Goal: Task Accomplishment & Management: Manage account settings

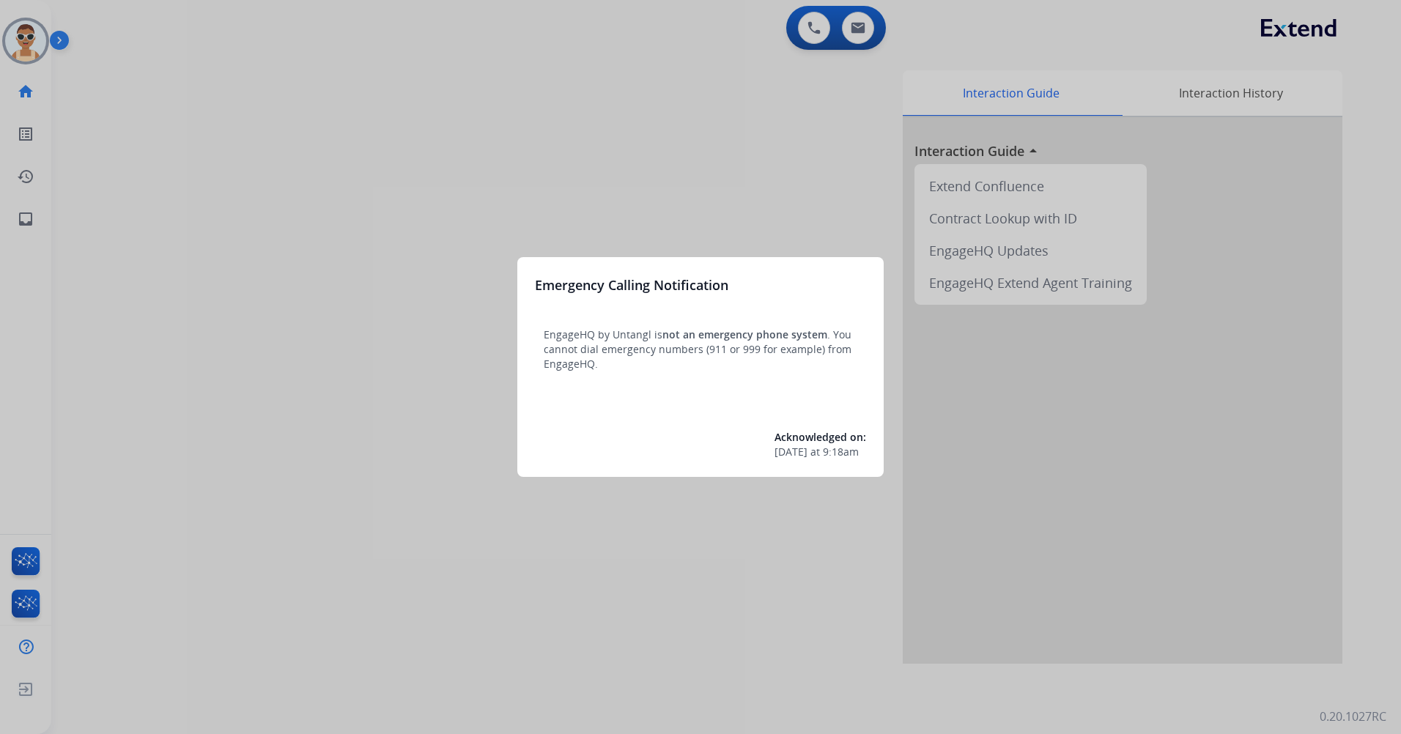
click at [625, 149] on div at bounding box center [700, 367] width 1401 height 734
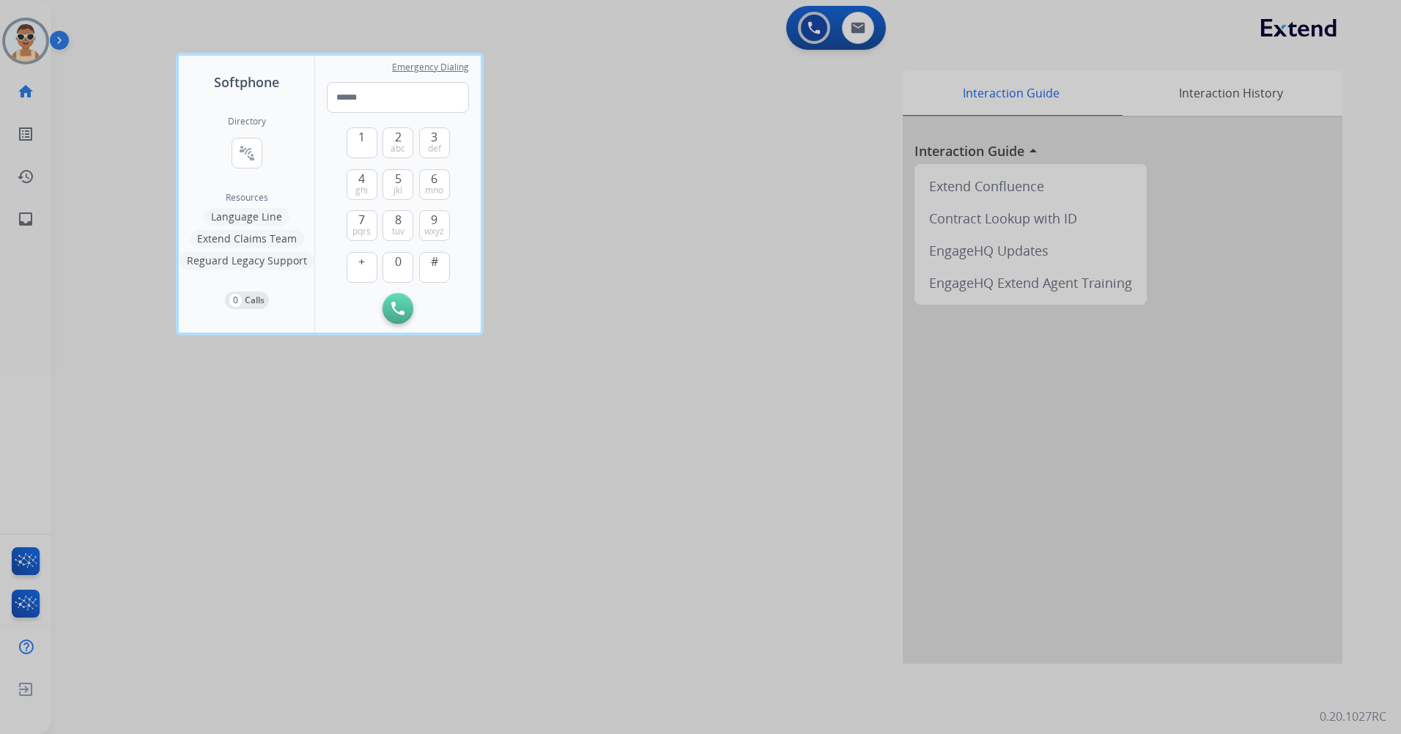
click at [695, 407] on div at bounding box center [700, 367] width 1401 height 734
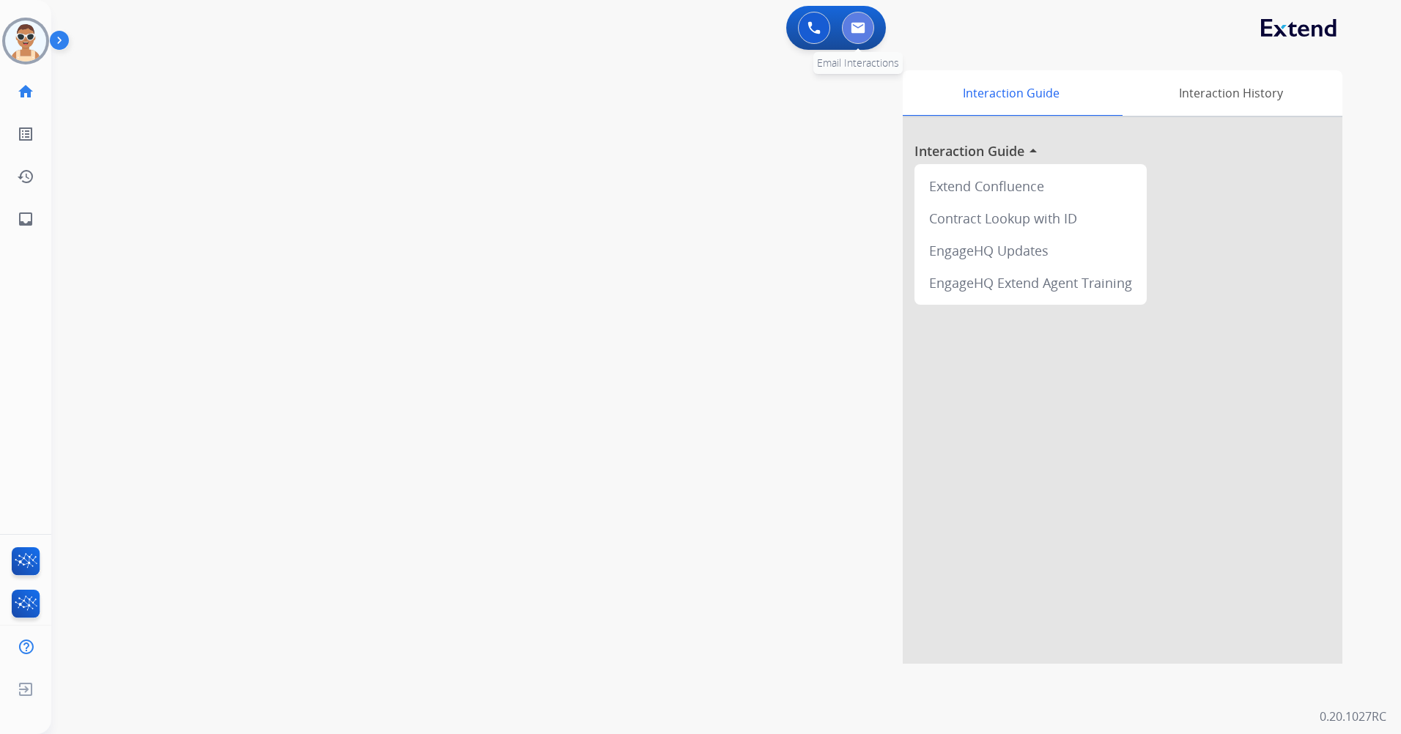
click at [855, 26] on img at bounding box center [858, 28] width 15 height 12
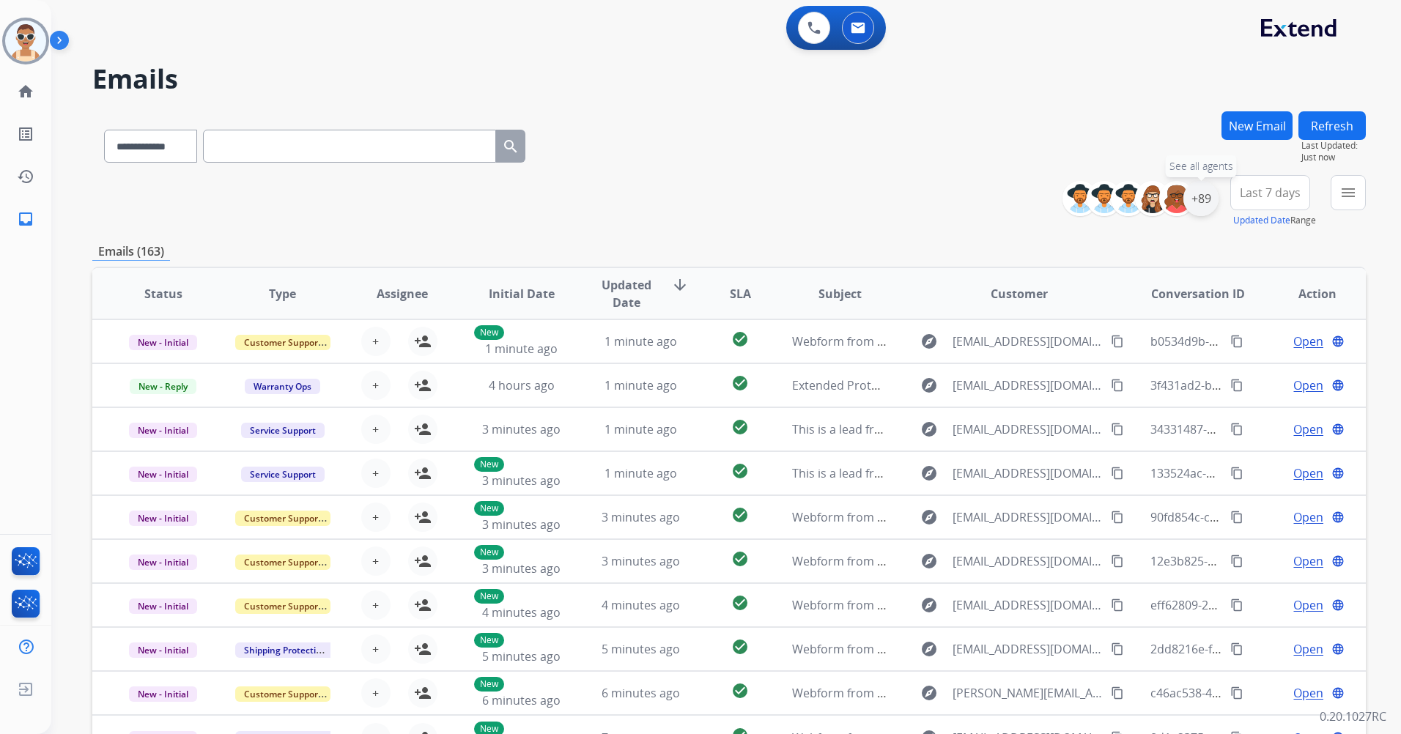
click at [1208, 204] on div "+89" at bounding box center [1200, 198] width 35 height 35
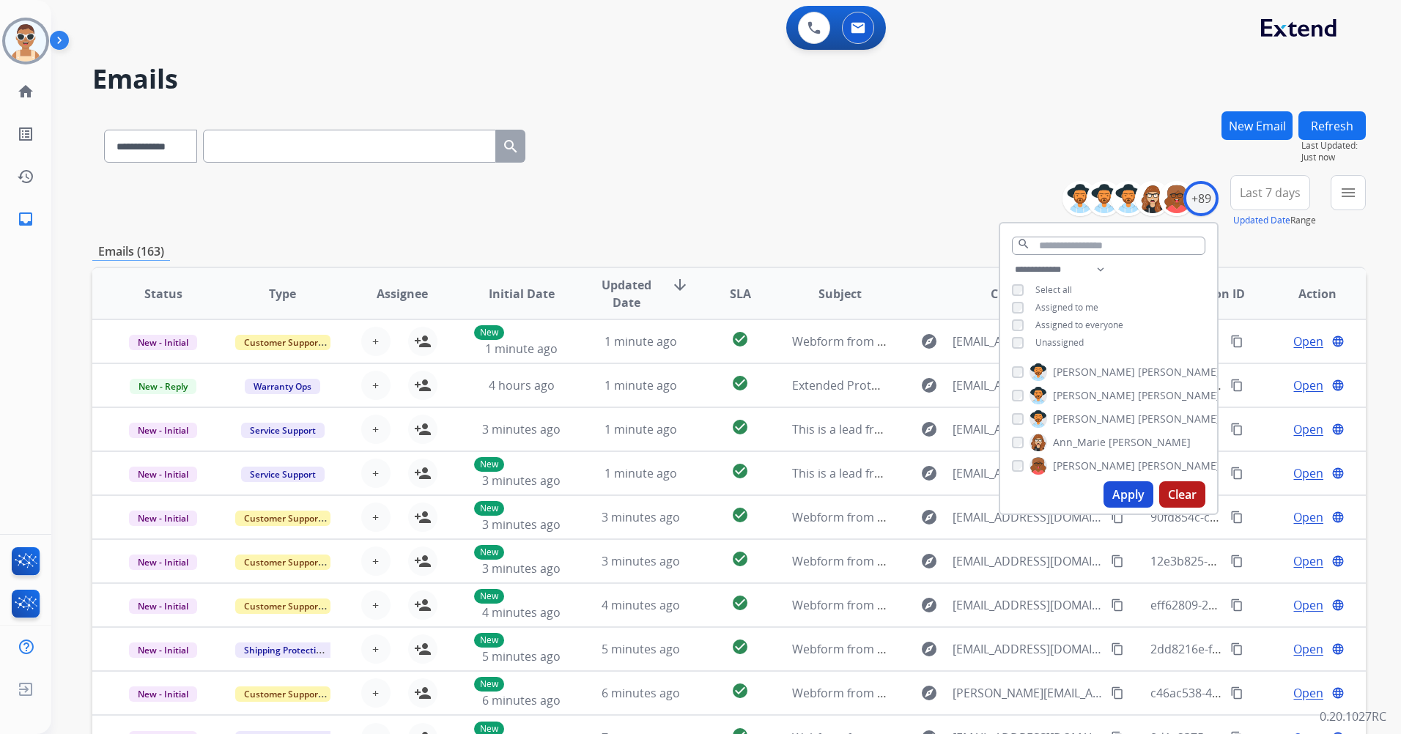
click at [1068, 305] on span "Assigned to me" at bounding box center [1066, 307] width 63 height 12
click at [1060, 344] on span "Unassigned" at bounding box center [1059, 342] width 48 height 12
click at [1101, 269] on select "**********" at bounding box center [1062, 270] width 101 height 18
select select "**********"
click at [1012, 261] on select "**********" at bounding box center [1062, 270] width 101 height 18
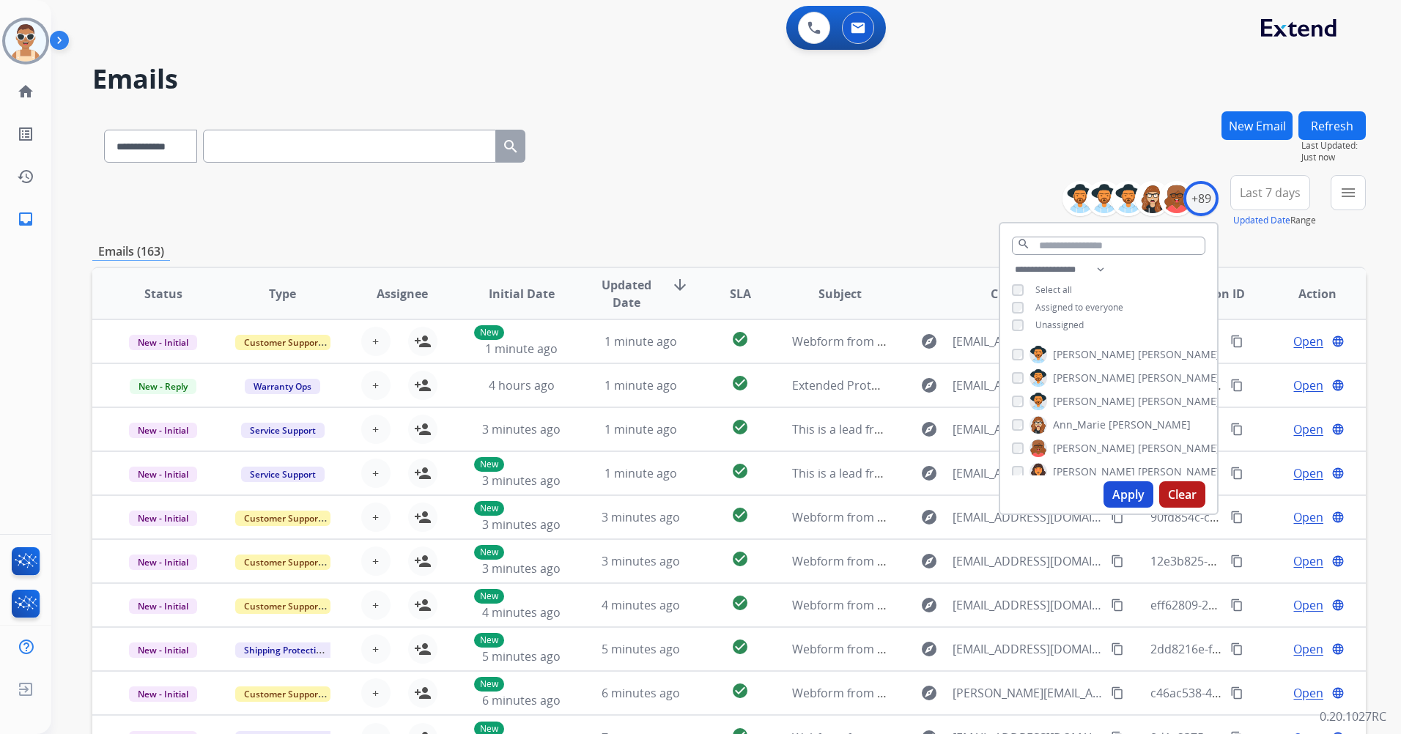
click at [1115, 305] on span "Assigned to everyone" at bounding box center [1079, 307] width 88 height 12
drag, startPoint x: 1115, startPoint y: 501, endPoint x: 1021, endPoint y: 478, distance: 96.7
click at [1116, 500] on button "Apply" at bounding box center [1129, 494] width 50 height 26
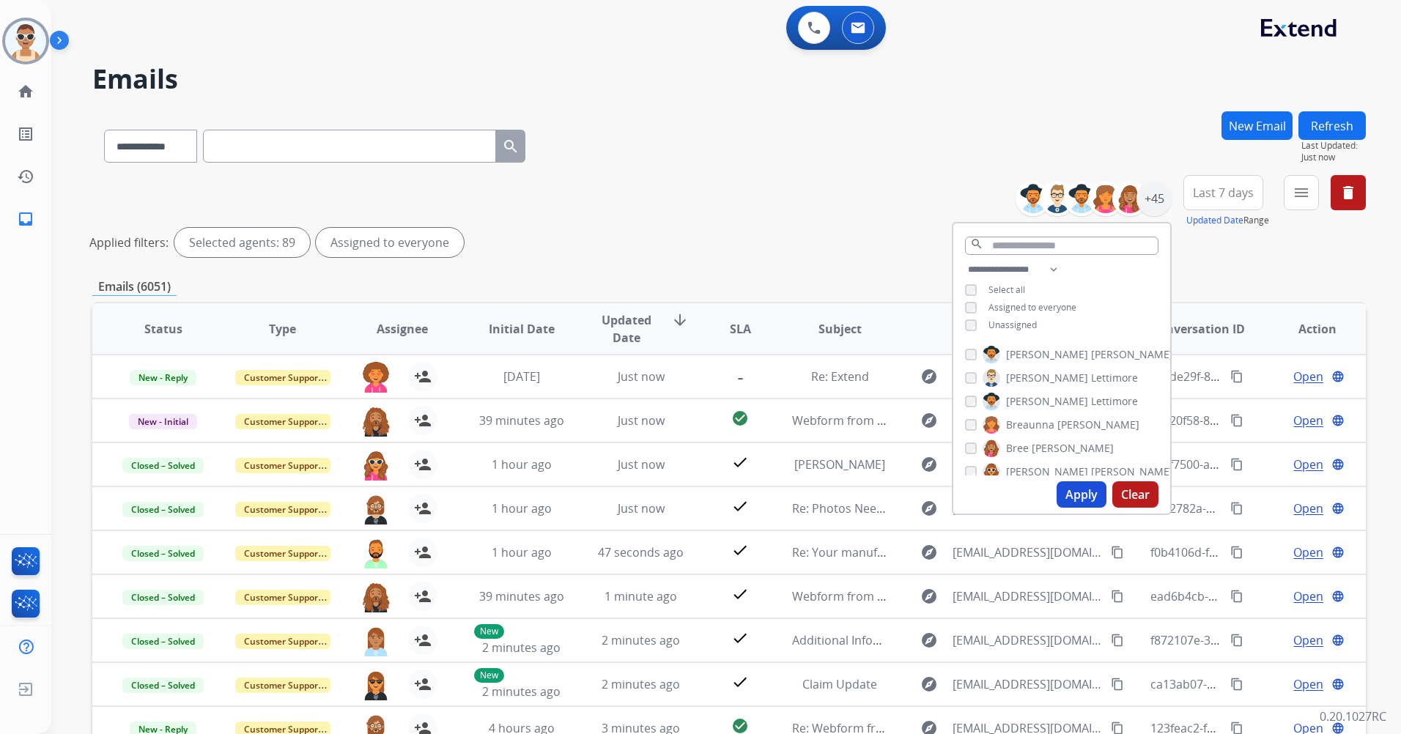
click at [1231, 184] on button "Last 7 days" at bounding box center [1223, 192] width 80 height 35
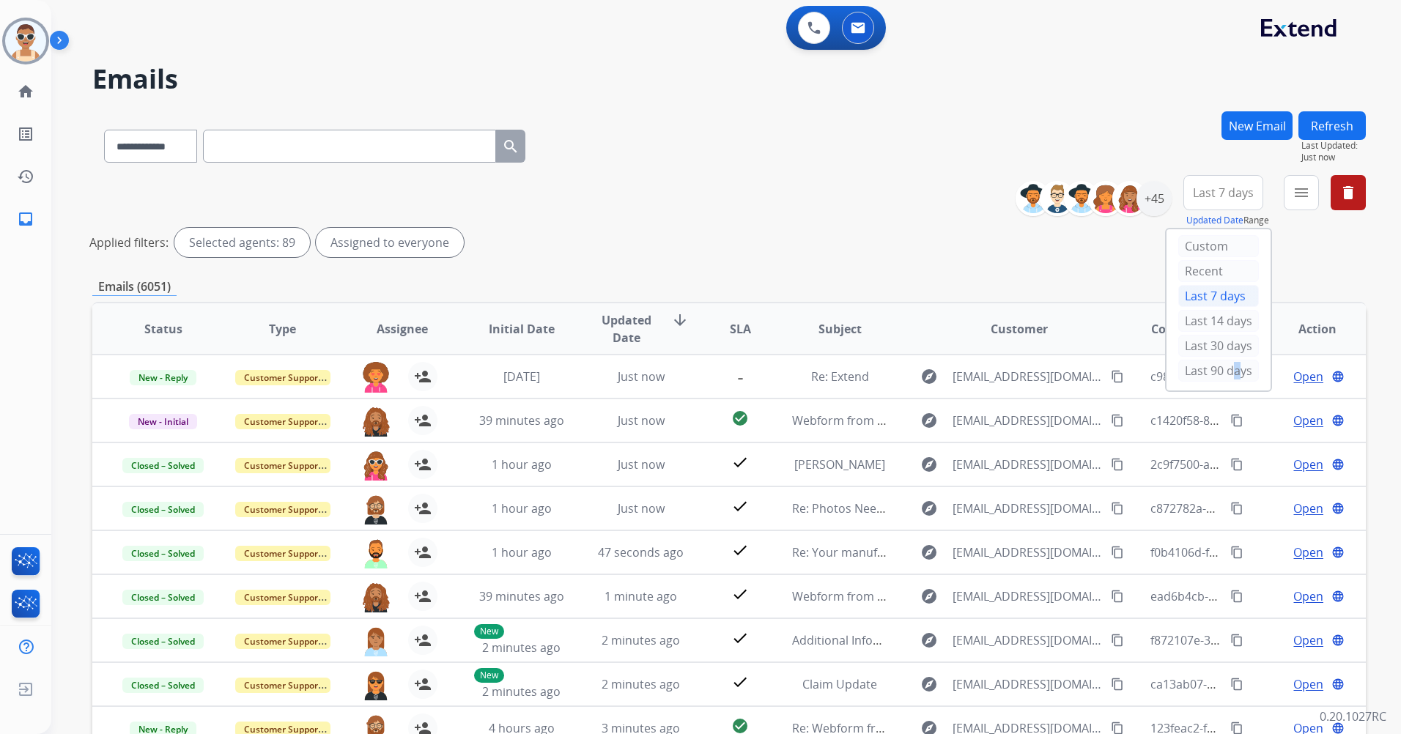
click at [1224, 372] on div "Last 90 days" at bounding box center [1218, 371] width 81 height 22
click at [1294, 192] on mat-icon "menu" at bounding box center [1302, 193] width 18 height 18
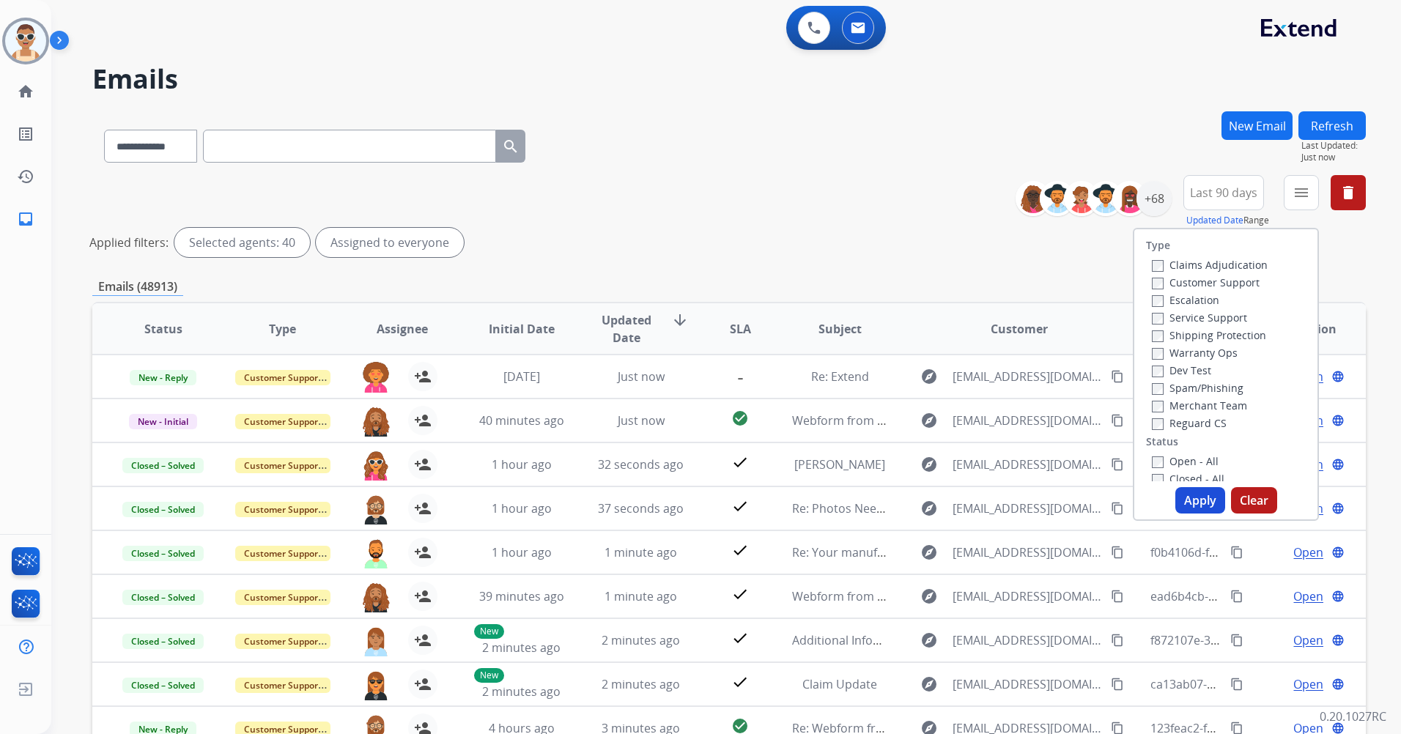
click at [1231, 287] on label "Customer Support" at bounding box center [1206, 283] width 108 height 14
click at [1235, 339] on label "Shipping Protection" at bounding box center [1209, 335] width 114 height 14
click at [1203, 424] on label "Reguard CS" at bounding box center [1189, 423] width 75 height 14
click at [1189, 458] on label "Open - All" at bounding box center [1185, 461] width 67 height 14
drag, startPoint x: 1197, startPoint y: 506, endPoint x: 1154, endPoint y: 481, distance: 49.9
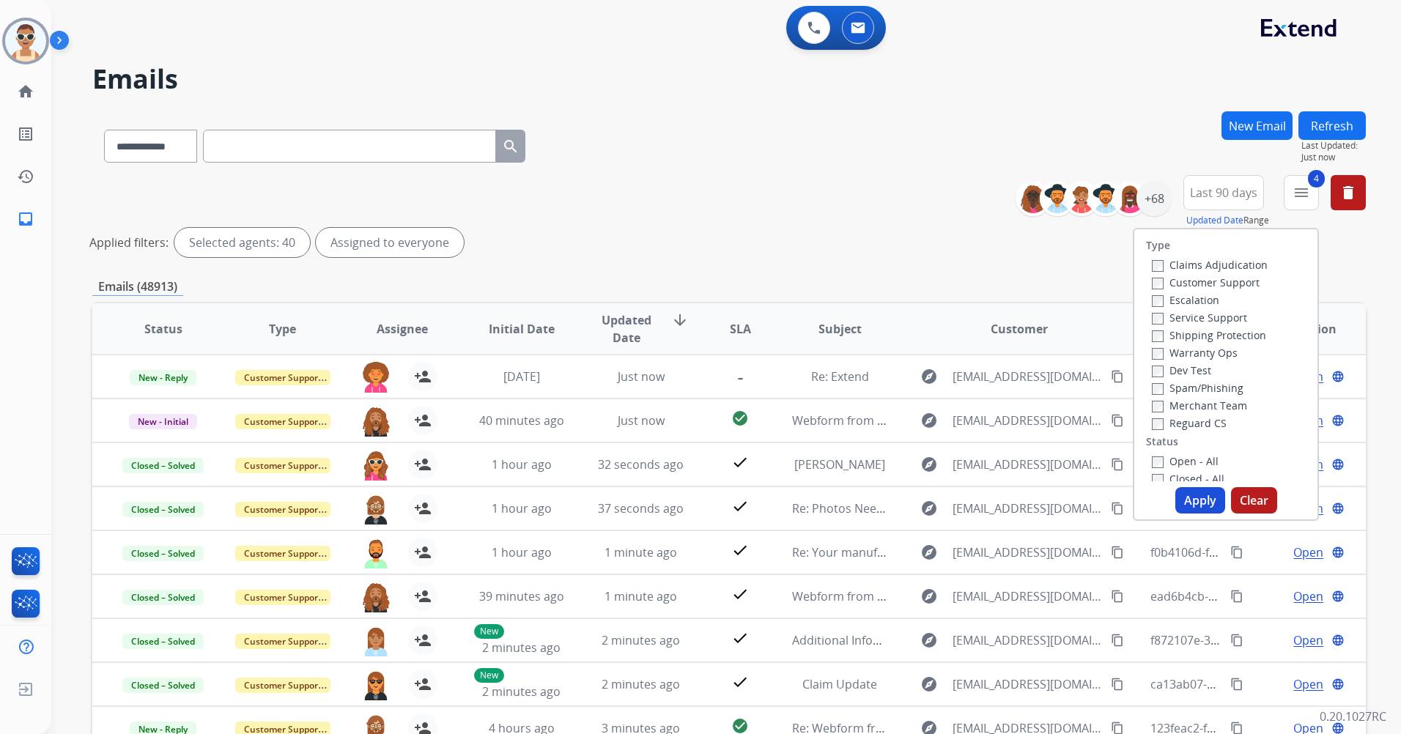
click at [1197, 506] on button "Apply" at bounding box center [1200, 500] width 50 height 26
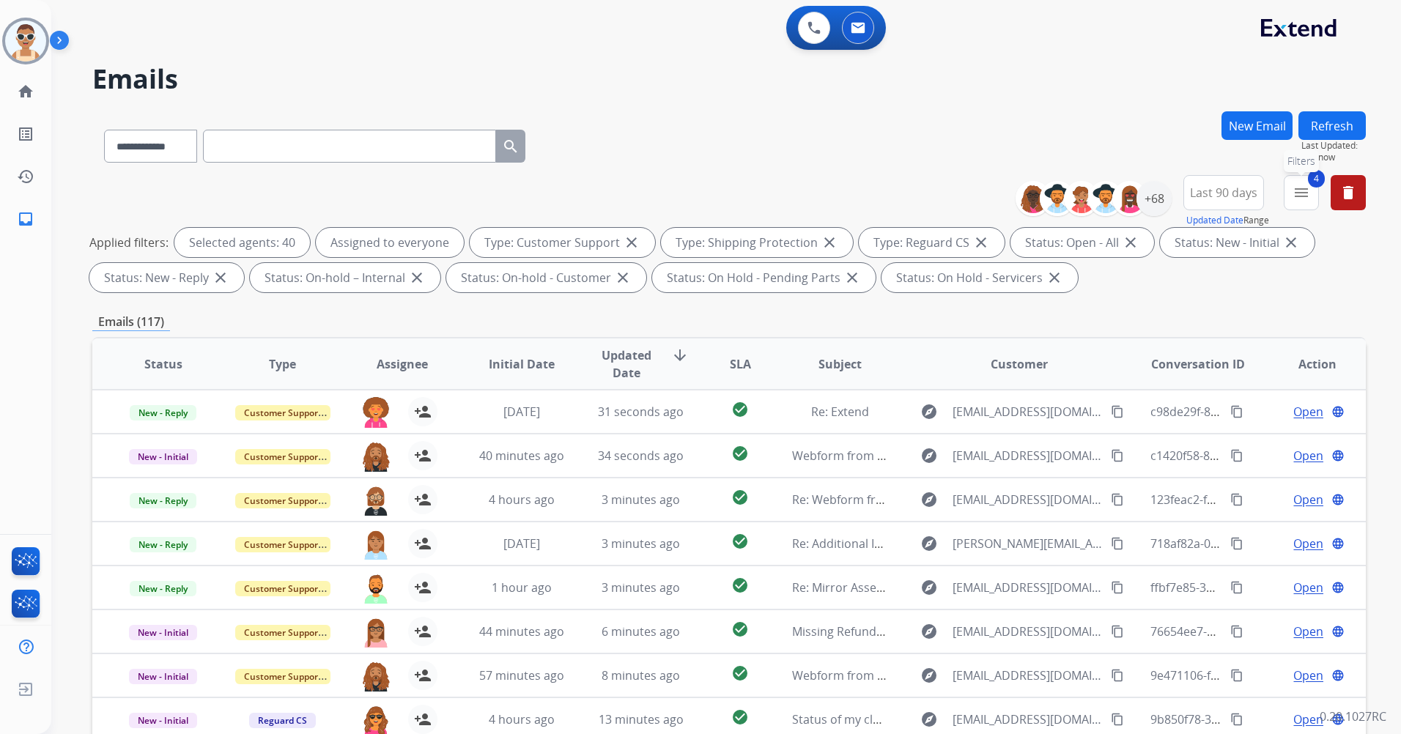
click at [1299, 200] on mat-icon "menu" at bounding box center [1302, 193] width 18 height 18
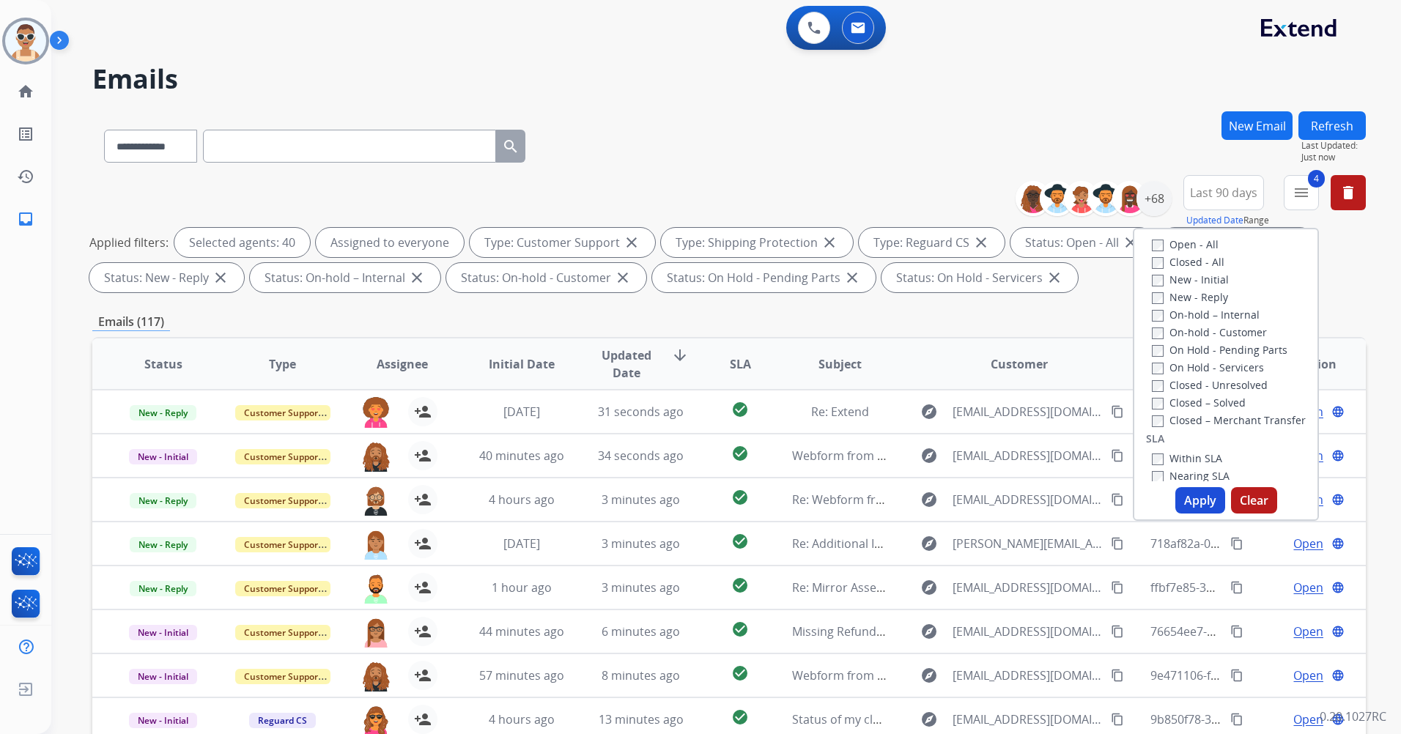
scroll to position [220, 0]
click at [1155, 241] on label "Open - All" at bounding box center [1185, 241] width 67 height 14
click at [1183, 504] on button "Apply" at bounding box center [1200, 500] width 50 height 26
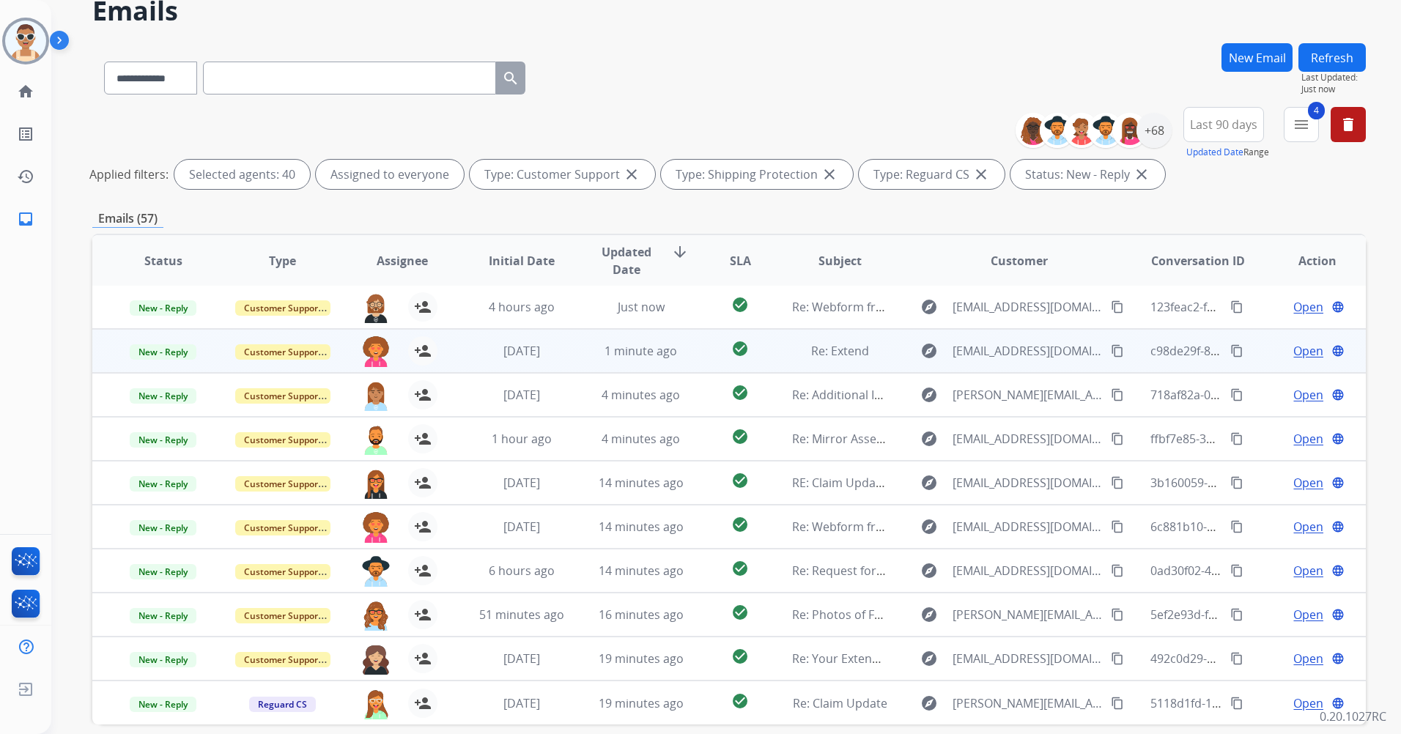
scroll to position [135, 0]
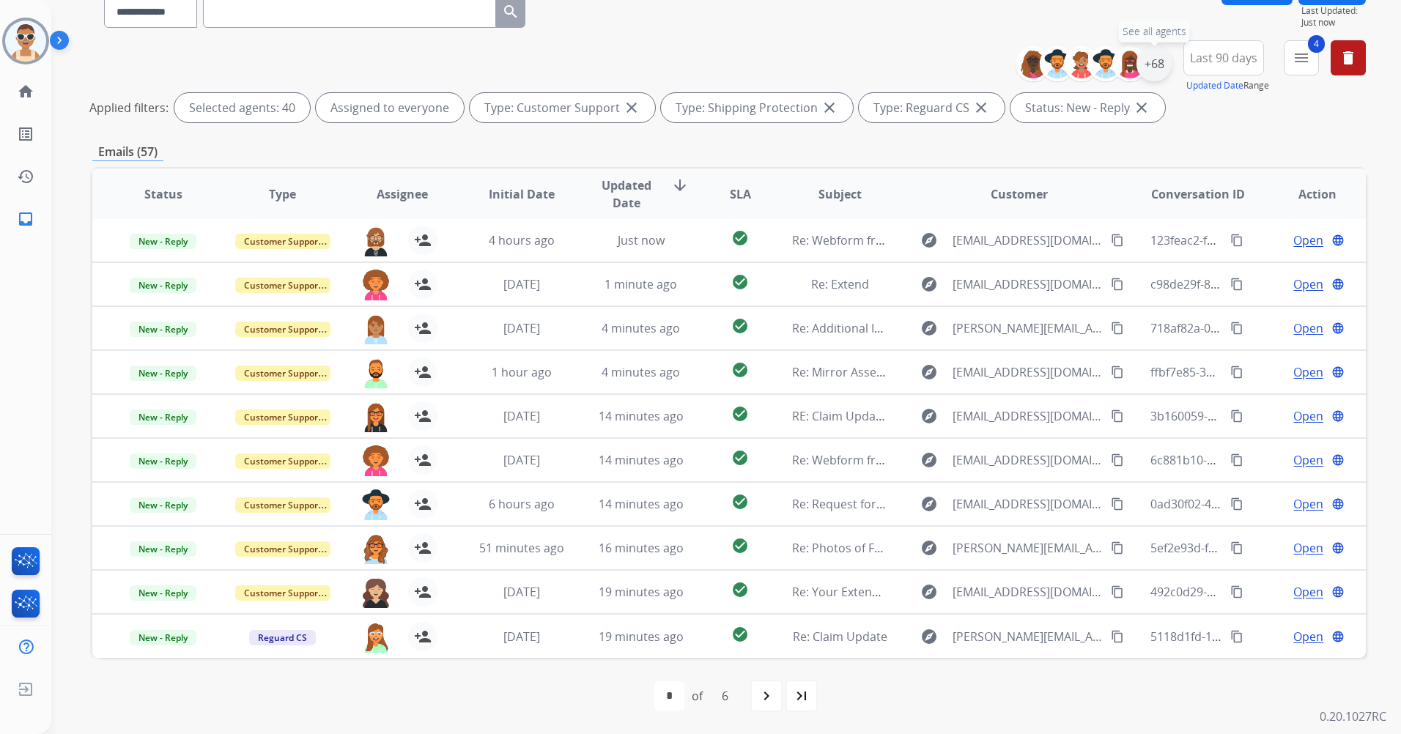
click at [1164, 56] on div "+68" at bounding box center [1153, 63] width 35 height 35
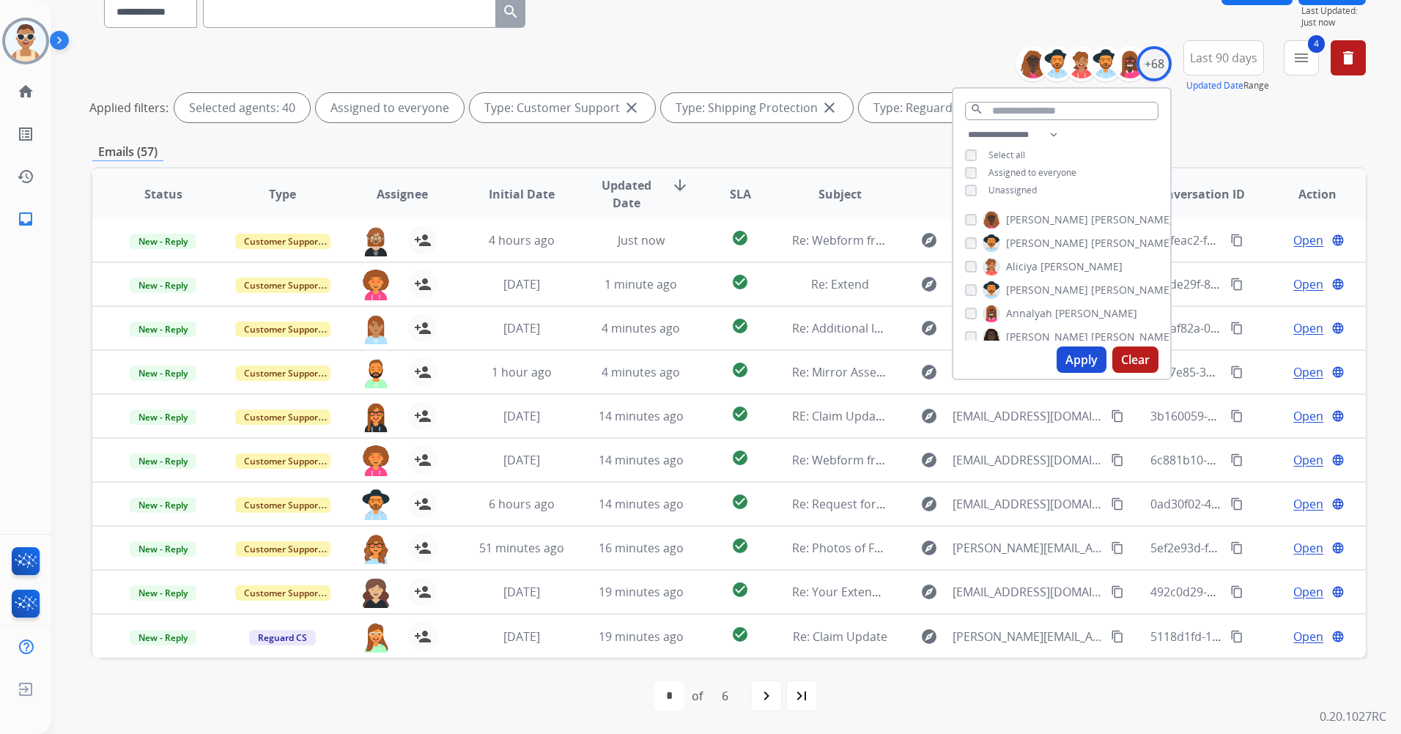
click at [1068, 369] on button "Apply" at bounding box center [1082, 360] width 50 height 26
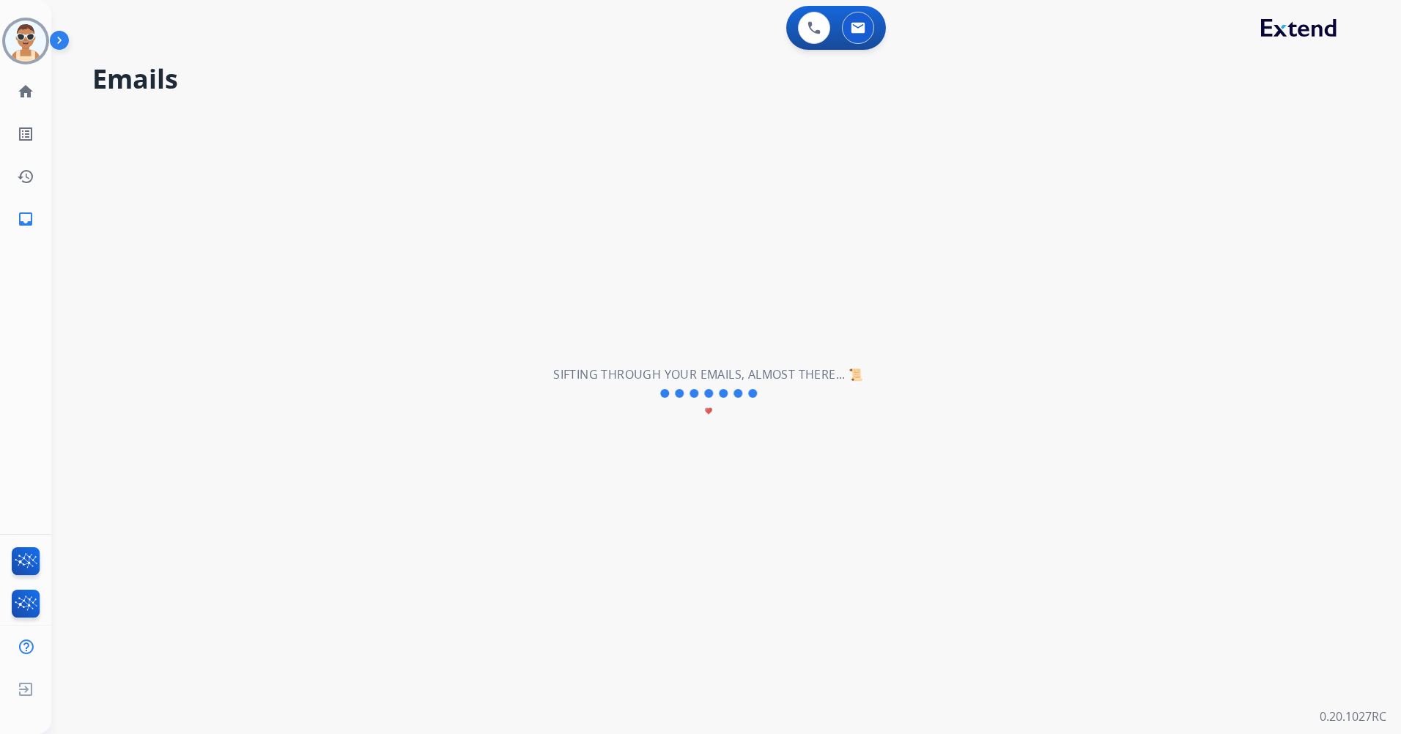
scroll to position [0, 0]
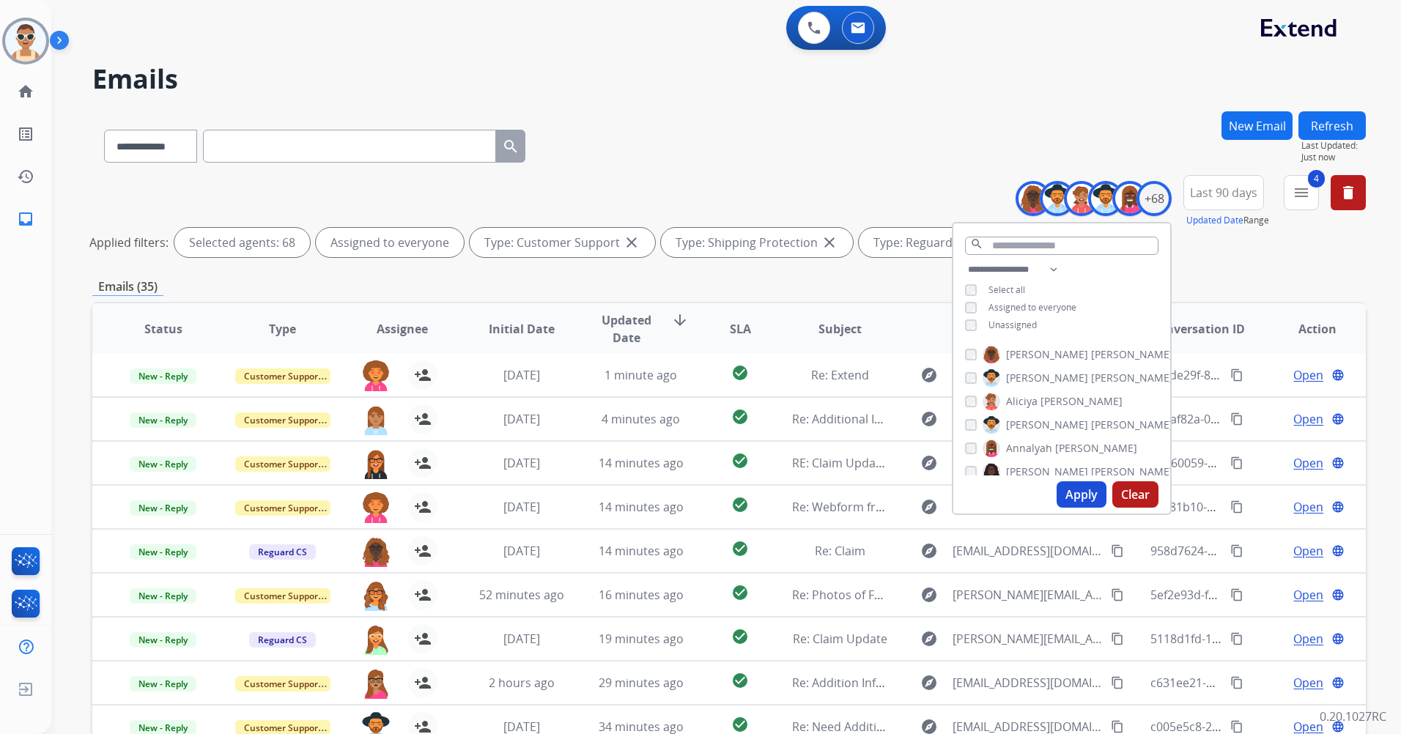
click at [1277, 253] on div "Applied filters: Selected agents: 68 Assigned to everyone Type: Customer Suppor…" at bounding box center [726, 242] width 1274 height 29
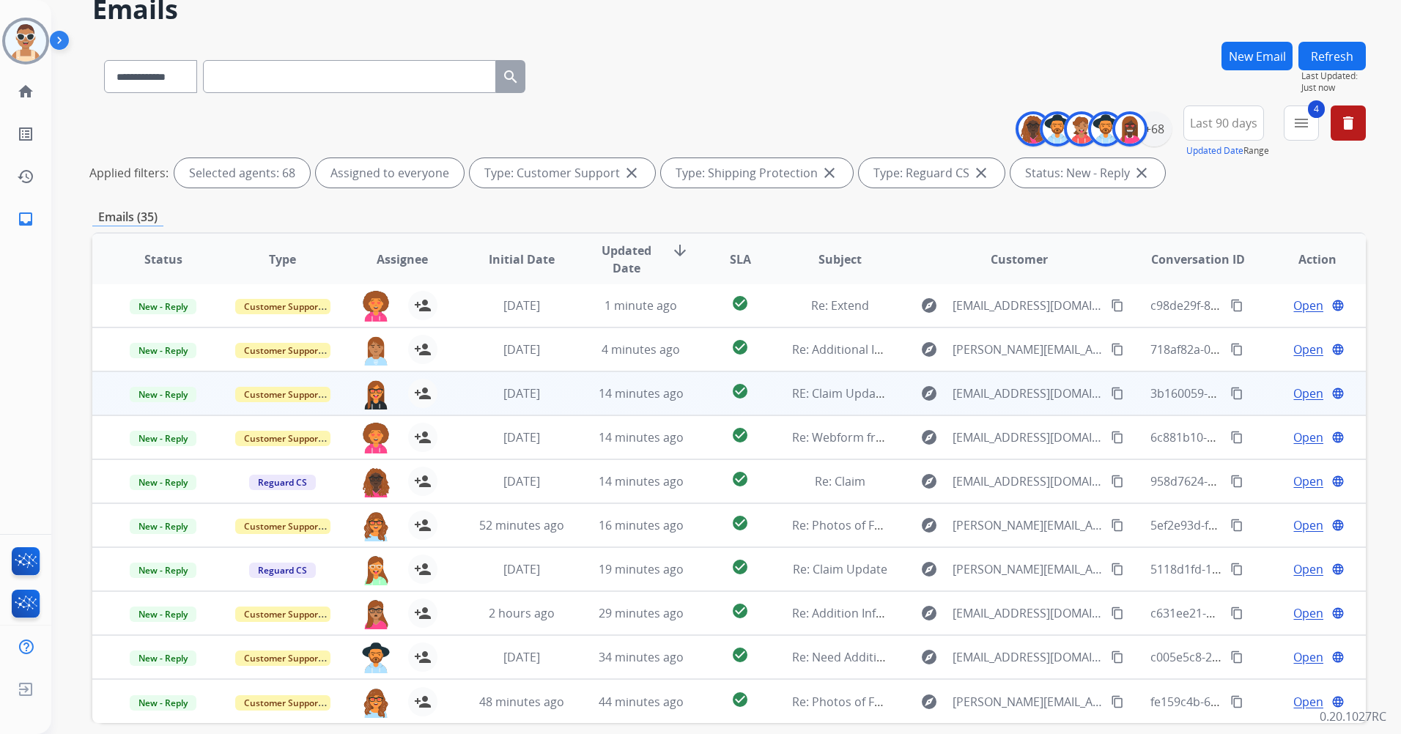
scroll to position [135, 0]
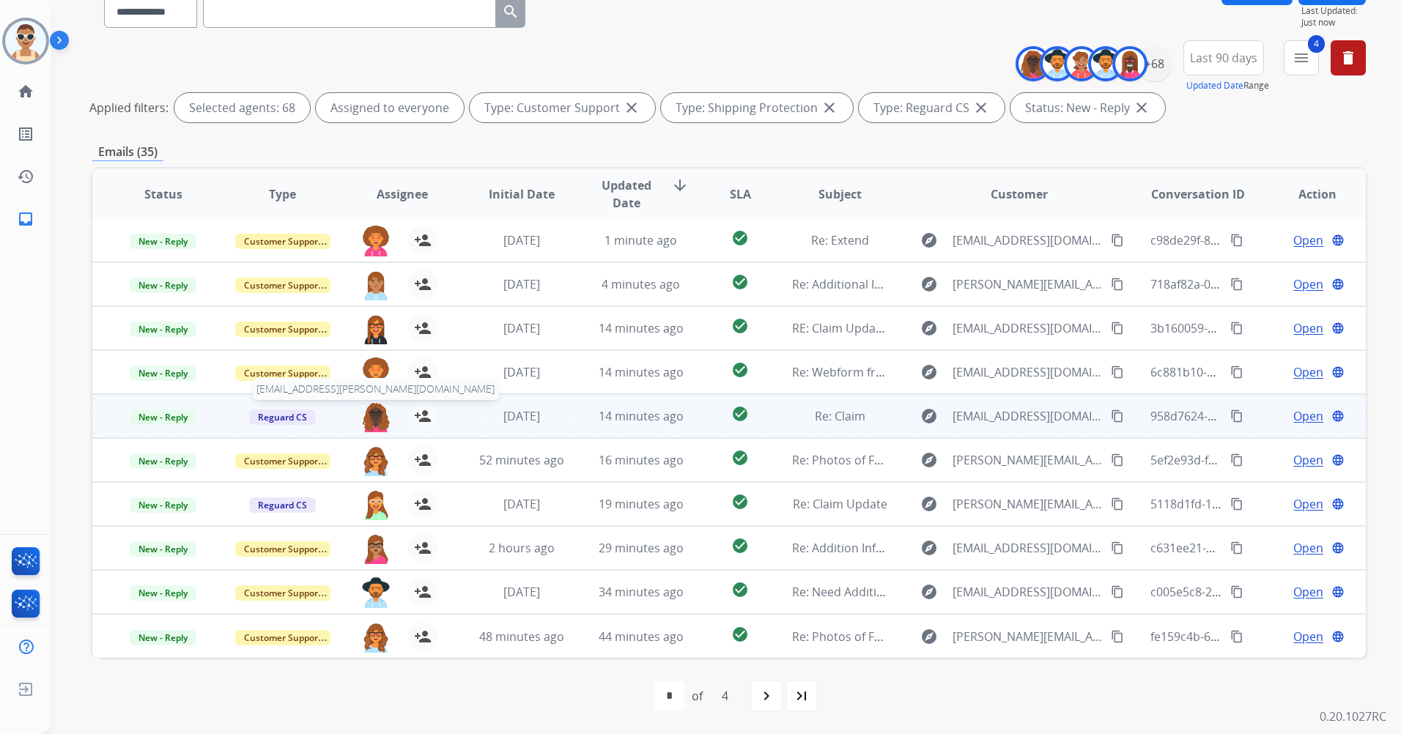
click at [382, 413] on img at bounding box center [375, 417] width 29 height 31
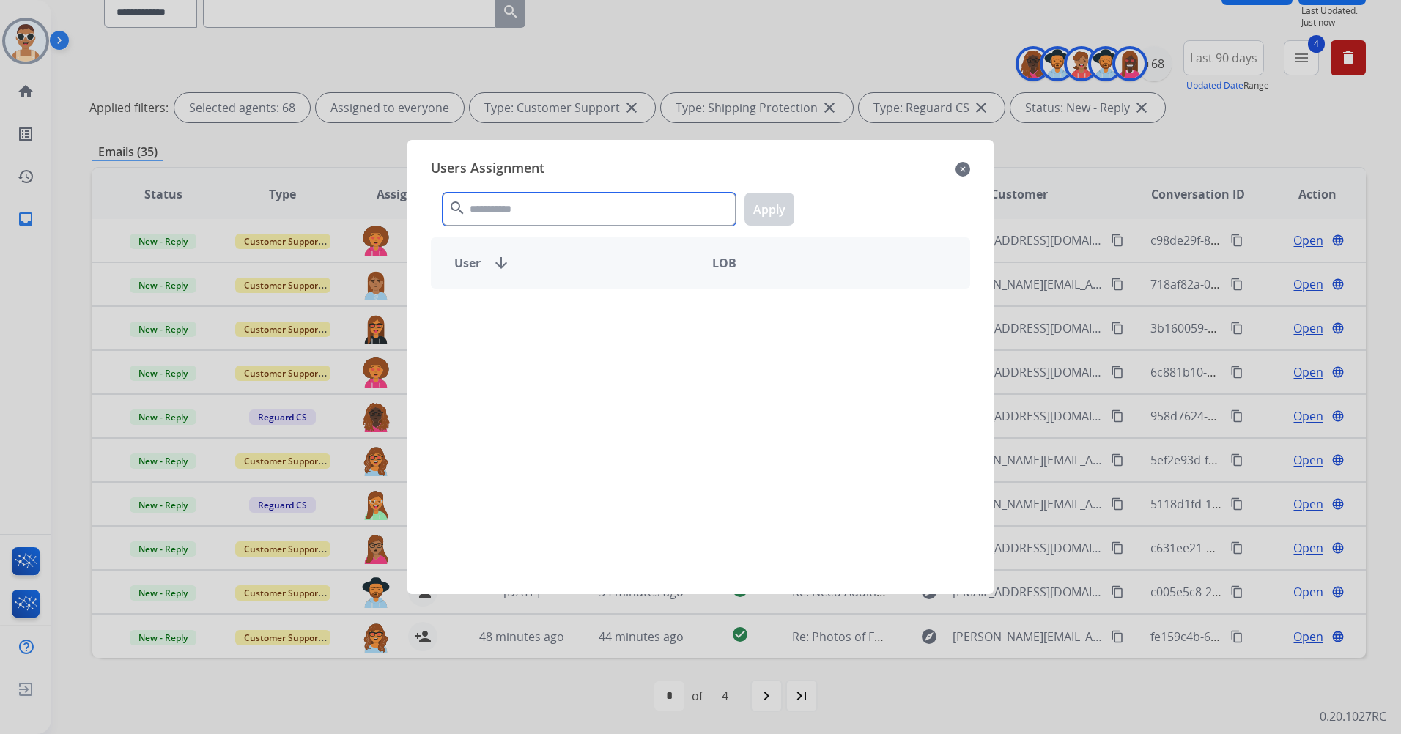
click at [592, 204] on input "text" at bounding box center [589, 209] width 293 height 33
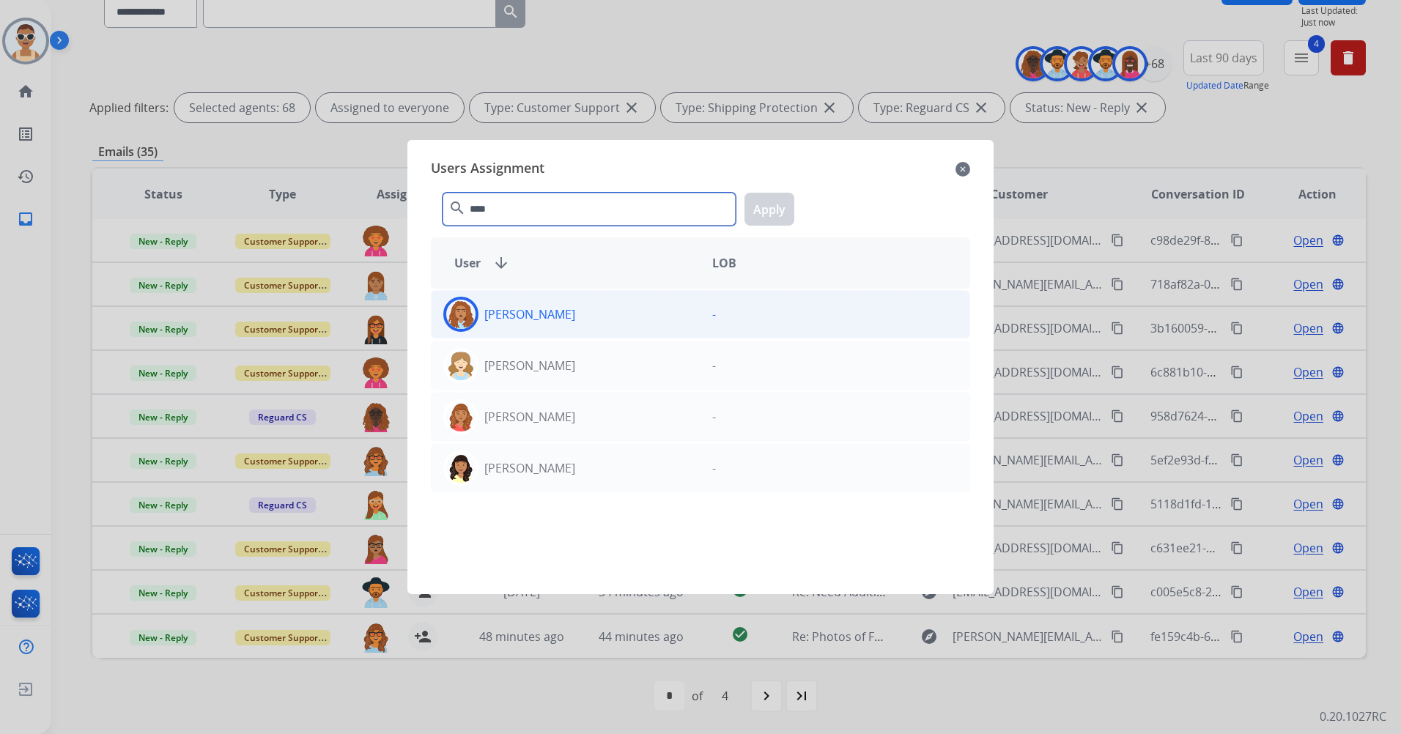
type input "****"
click at [638, 326] on div "[PERSON_NAME]" at bounding box center [566, 314] width 269 height 35
click at [761, 202] on button "Apply" at bounding box center [769, 209] width 50 height 33
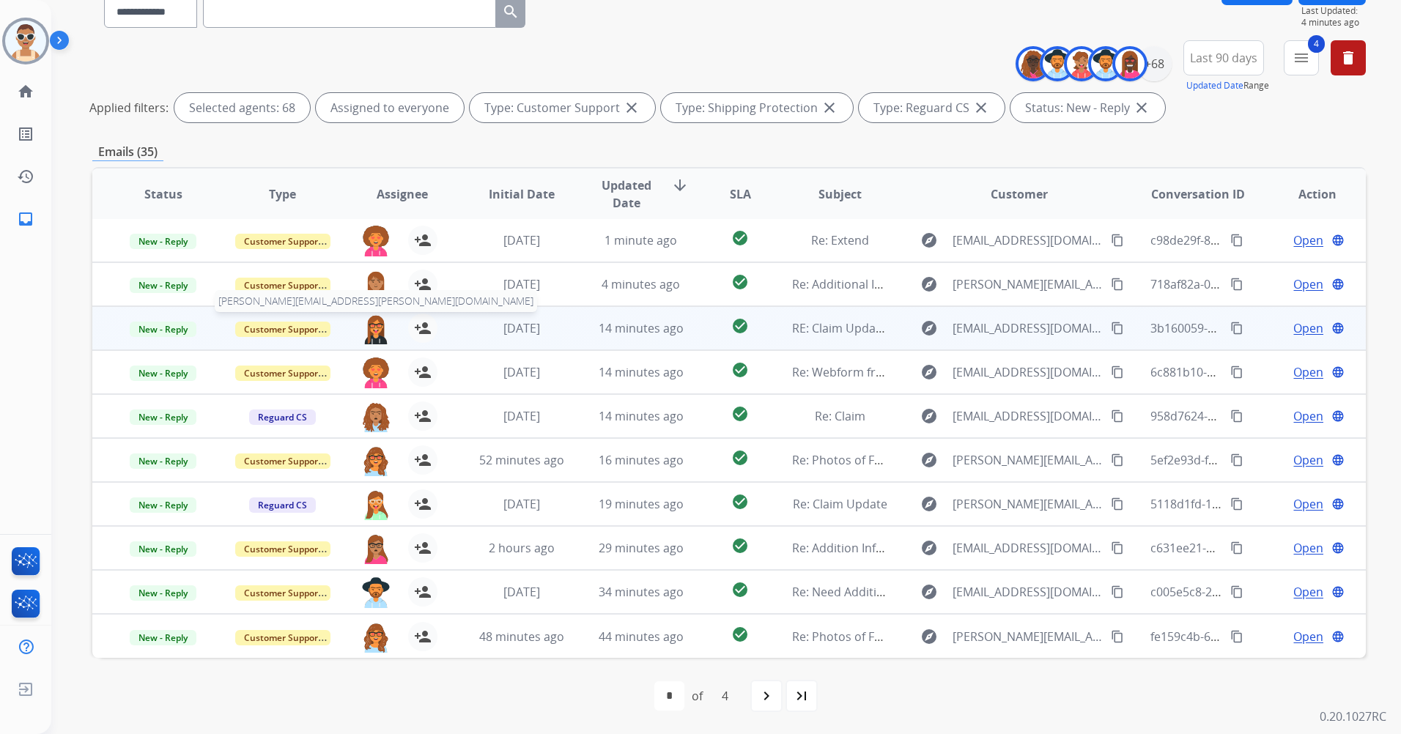
click at [373, 324] on img at bounding box center [375, 329] width 29 height 31
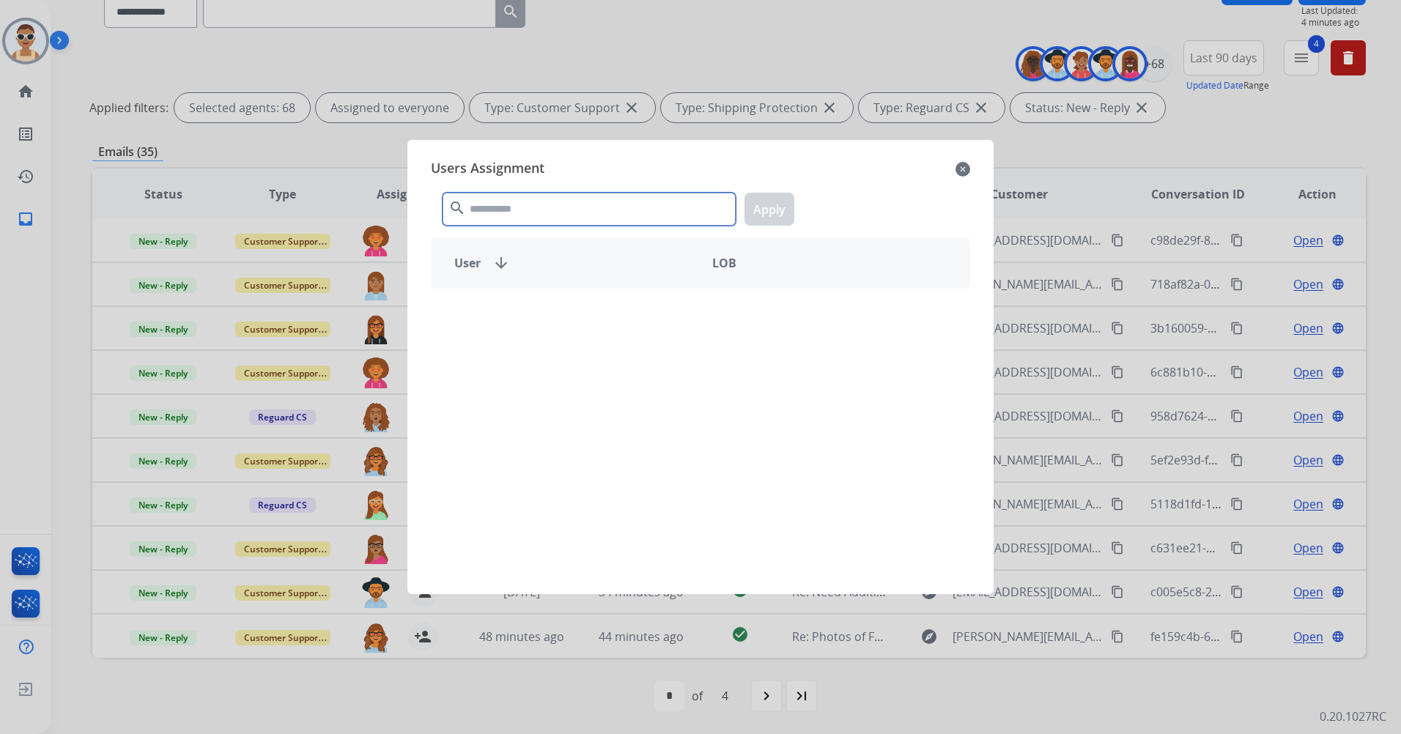
click at [573, 197] on input "text" at bounding box center [589, 209] width 293 height 33
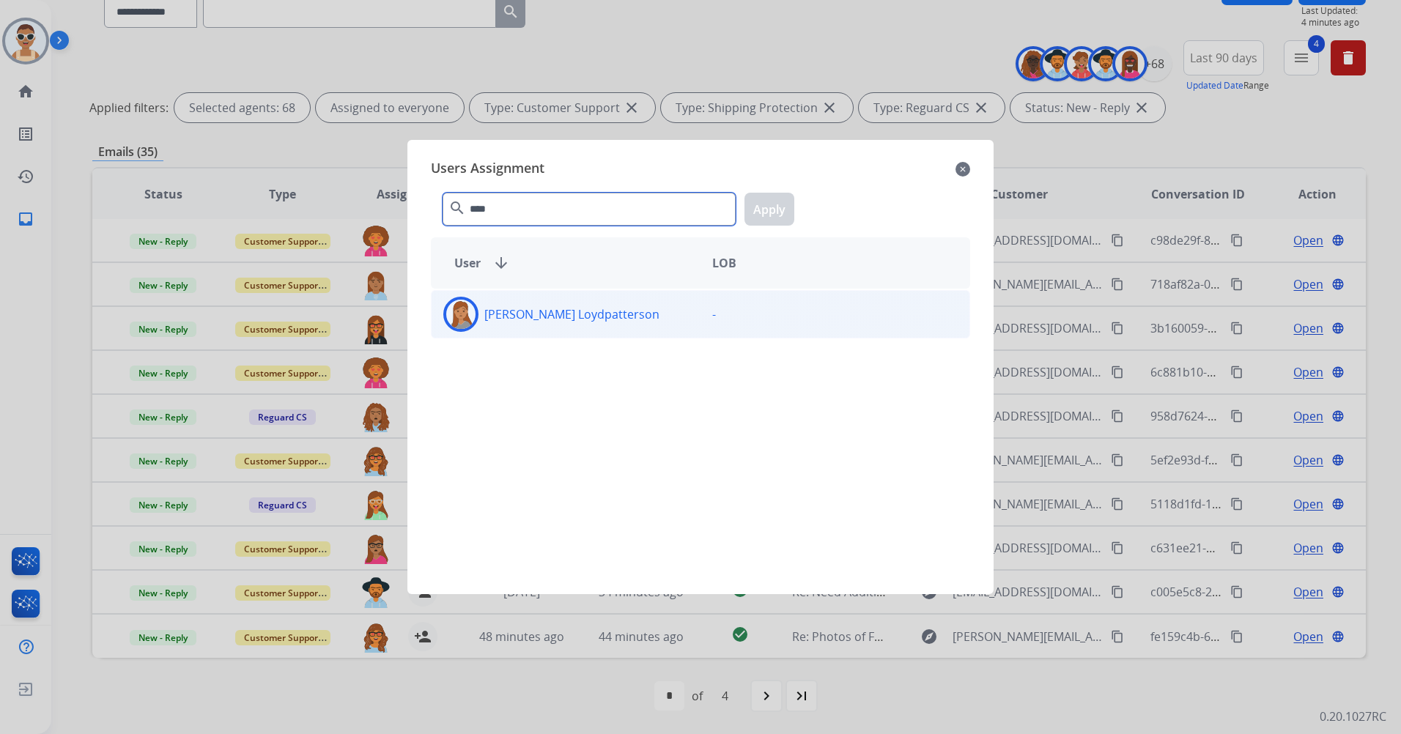
type input "****"
click at [607, 322] on div "[PERSON_NAME] Loydpatterson" at bounding box center [566, 314] width 269 height 35
click at [782, 207] on button "Apply" at bounding box center [769, 209] width 50 height 33
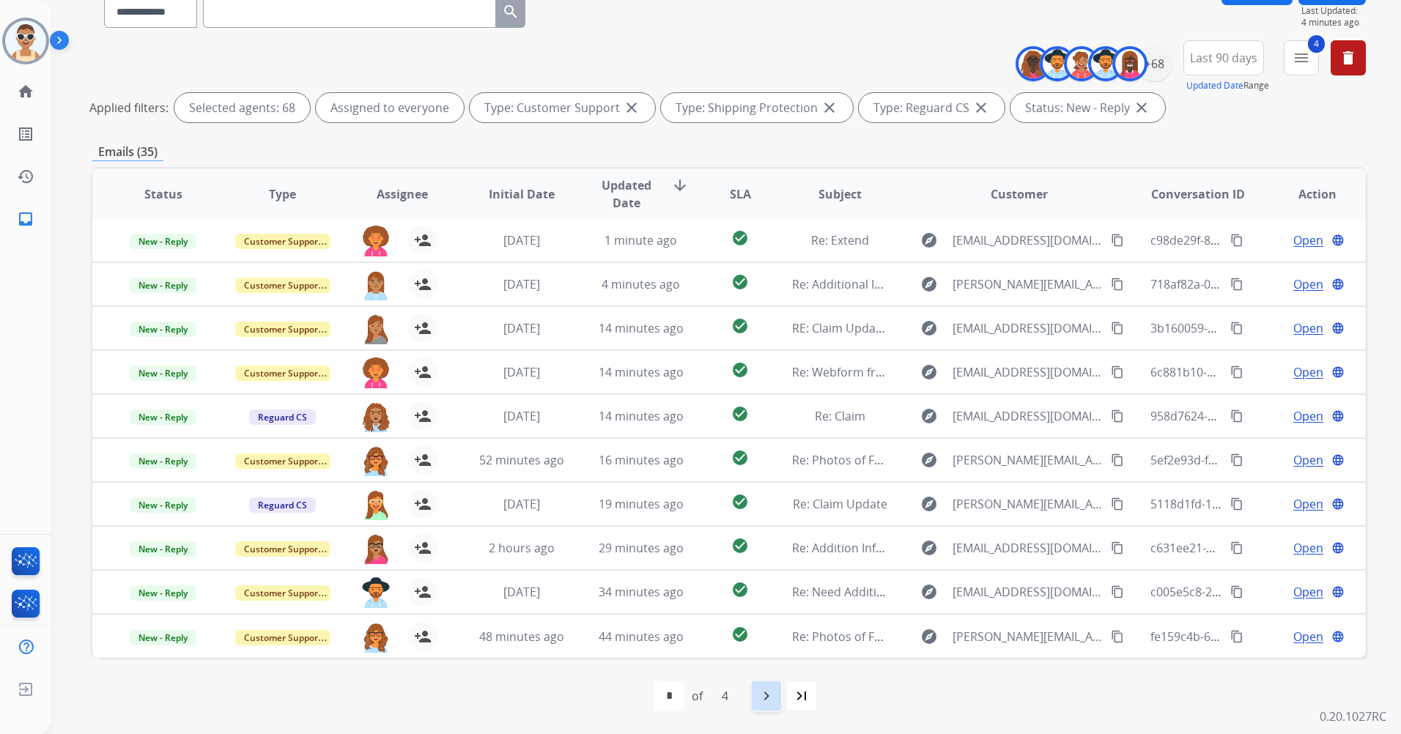
click at [761, 692] on mat-icon "navigate_next" at bounding box center [767, 696] width 18 height 18
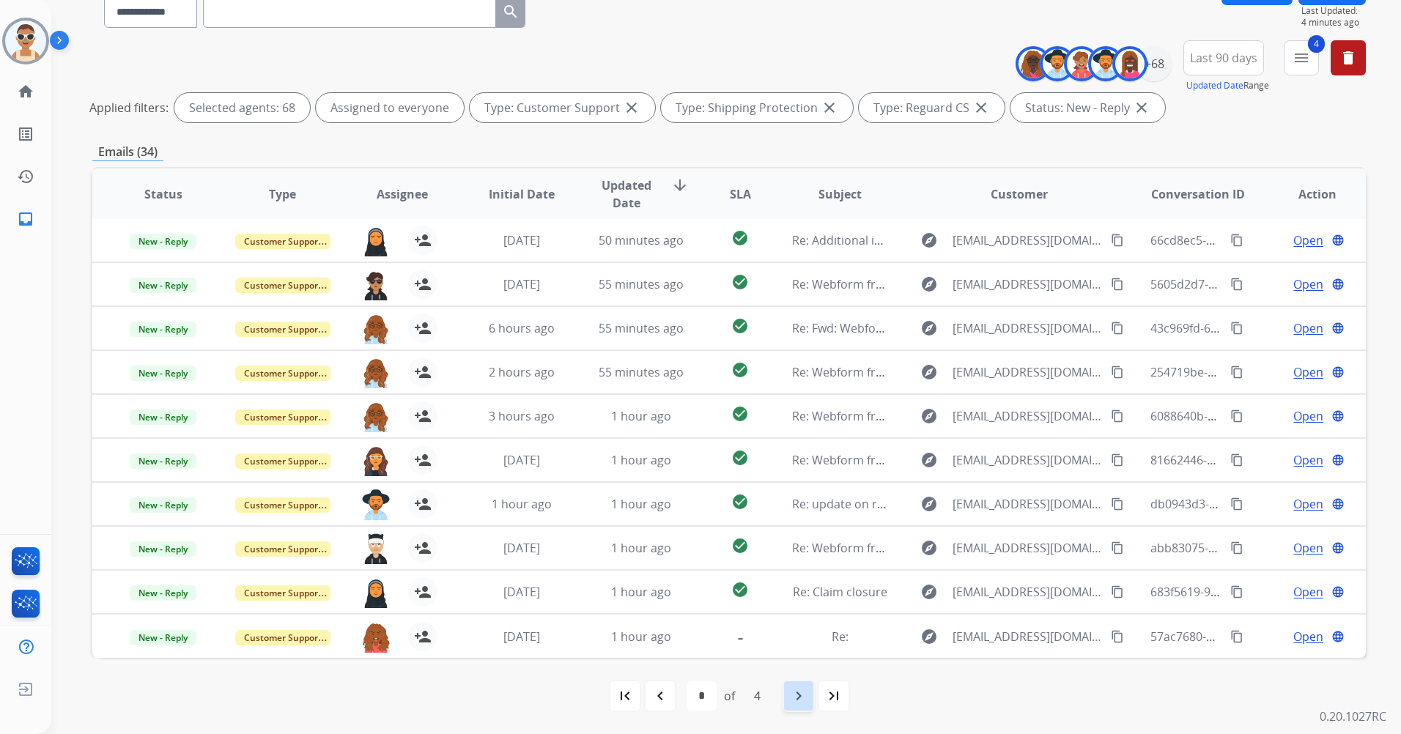
click at [804, 690] on mat-icon "navigate_next" at bounding box center [799, 696] width 18 height 18
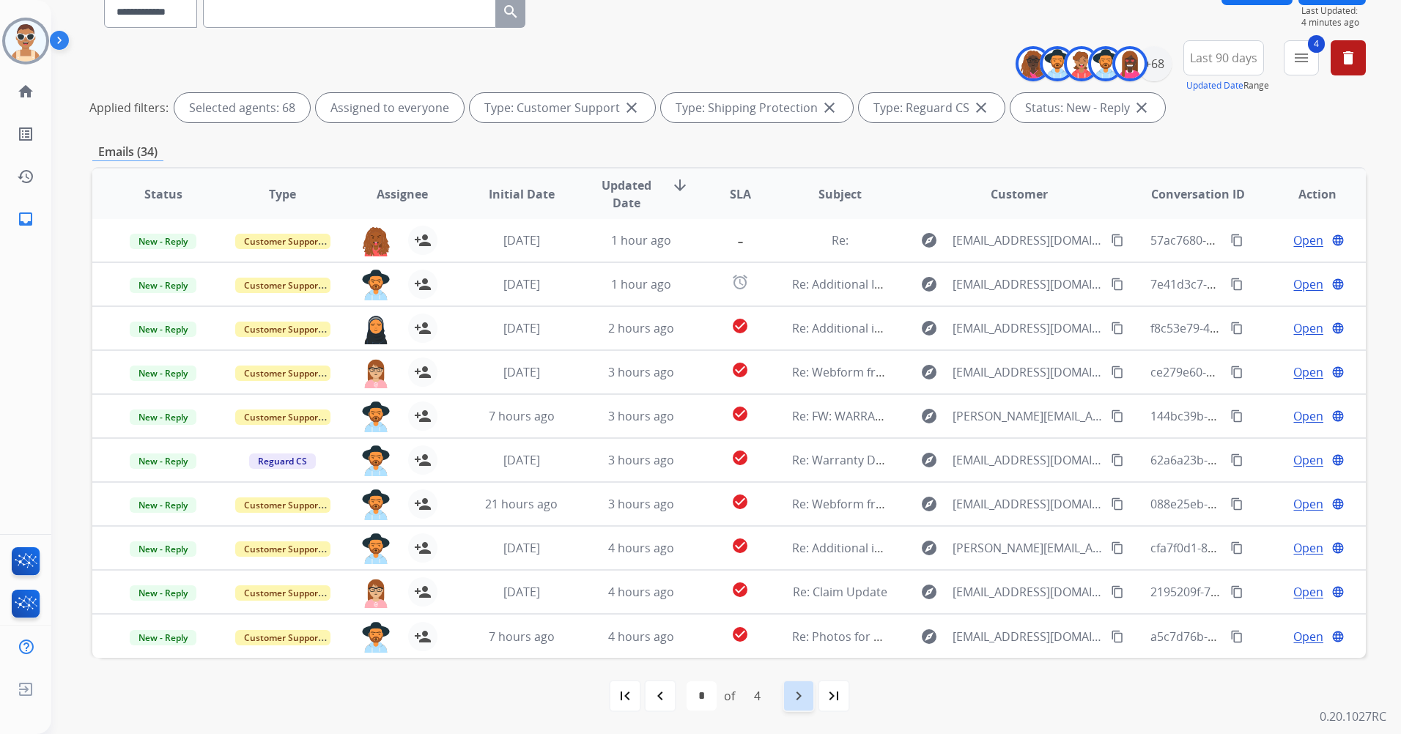
click at [794, 688] on mat-icon "navigate_next" at bounding box center [799, 696] width 18 height 18
select select "*"
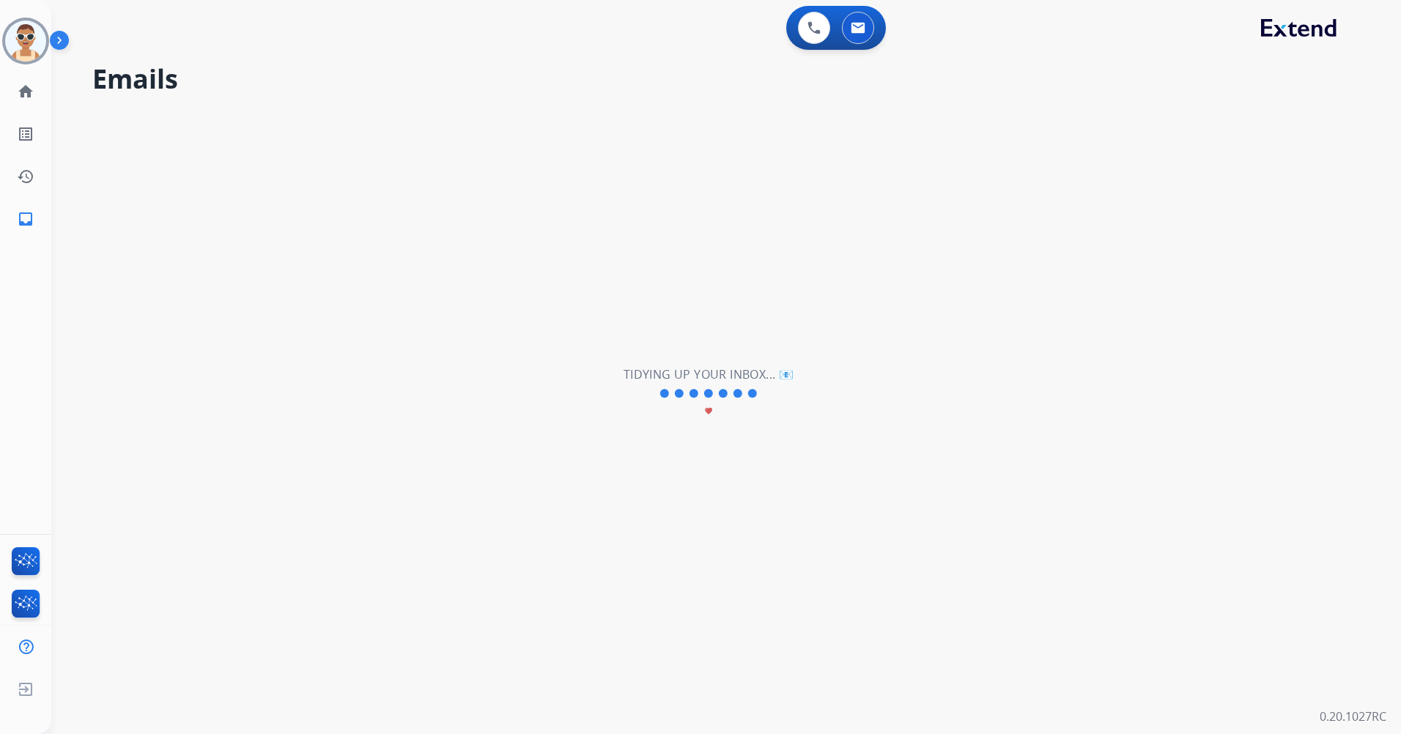
scroll to position [0, 0]
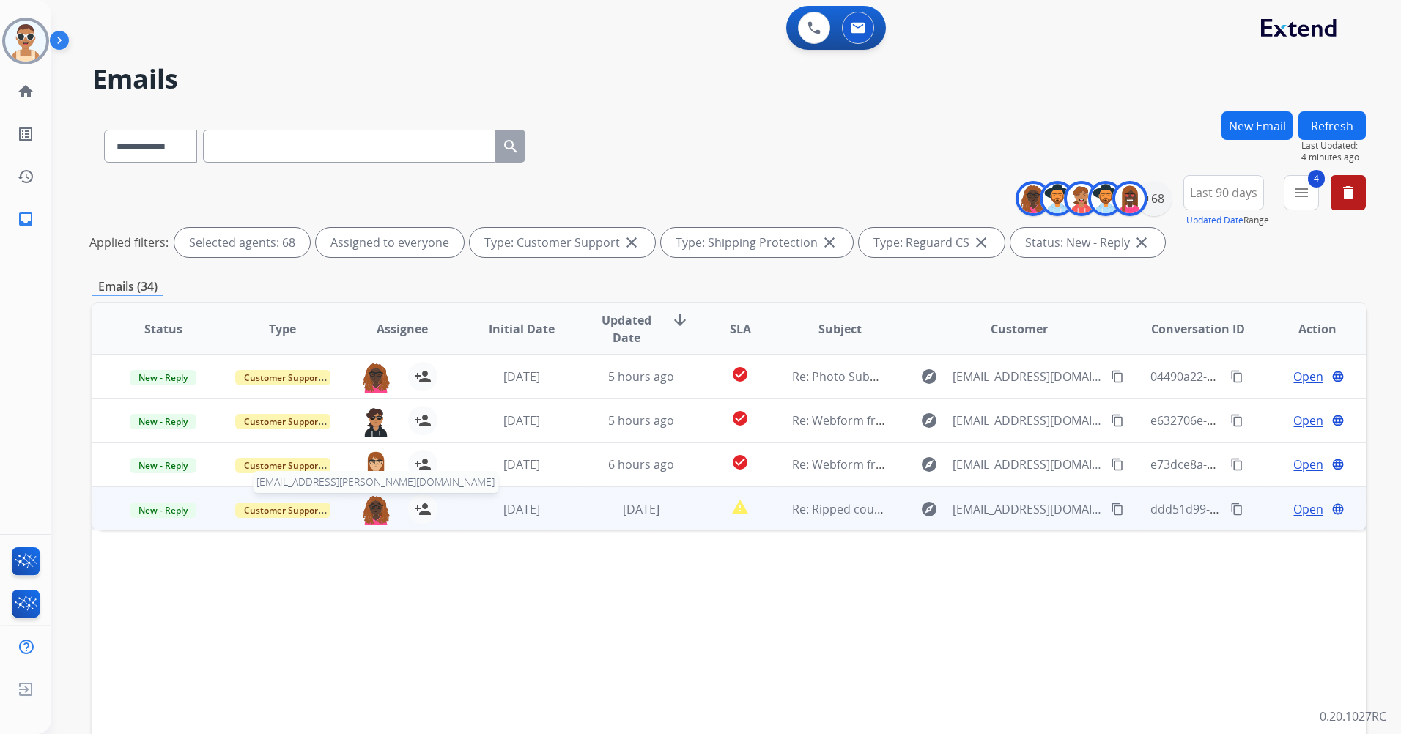
click at [372, 512] on img at bounding box center [375, 510] width 29 height 31
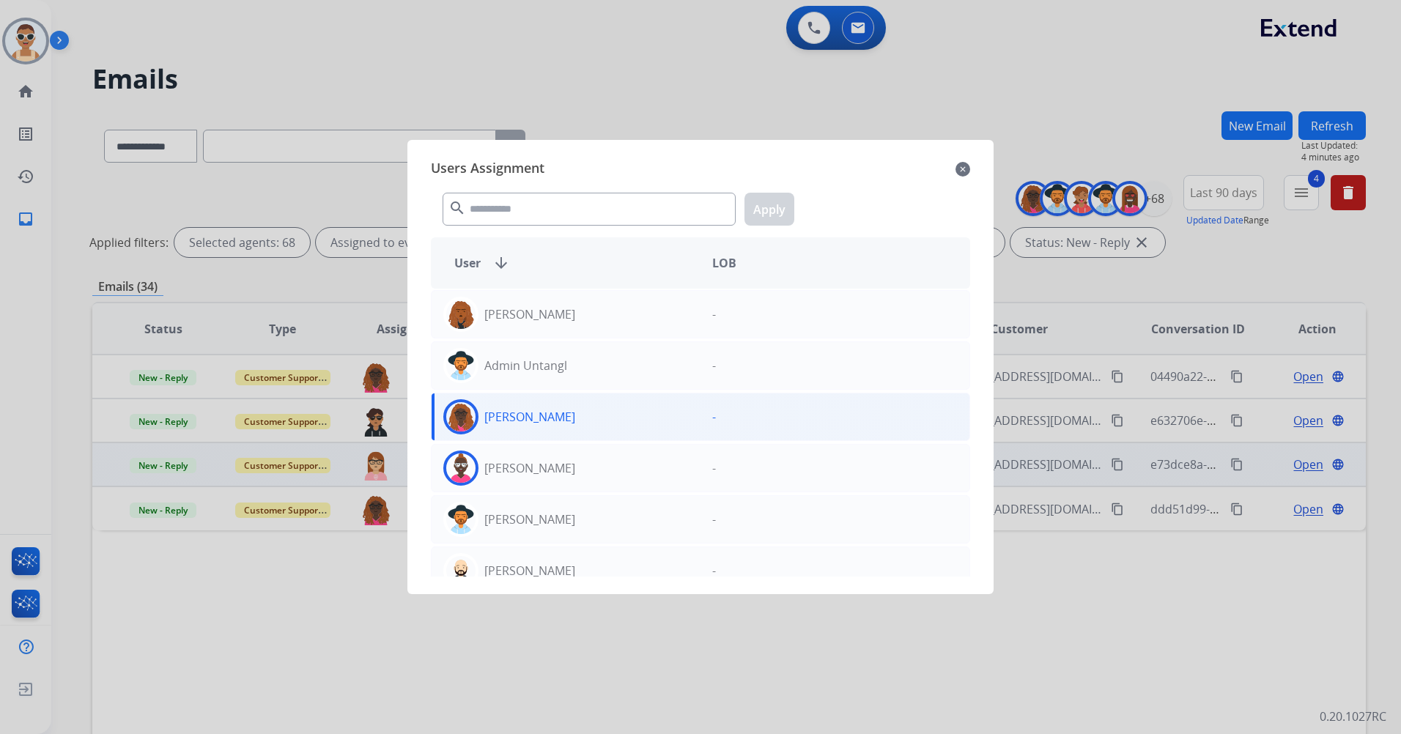
click at [597, 684] on div at bounding box center [700, 367] width 1401 height 734
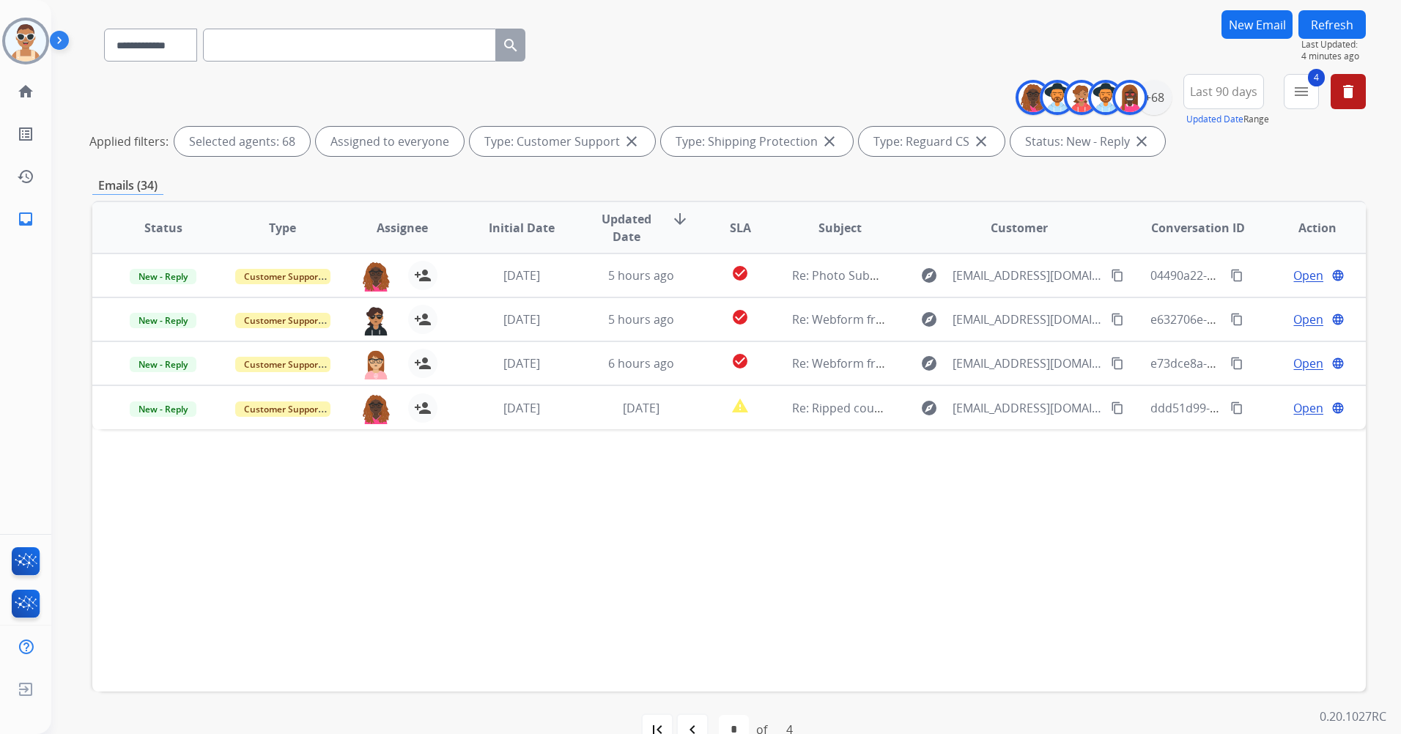
scroll to position [135, 0]
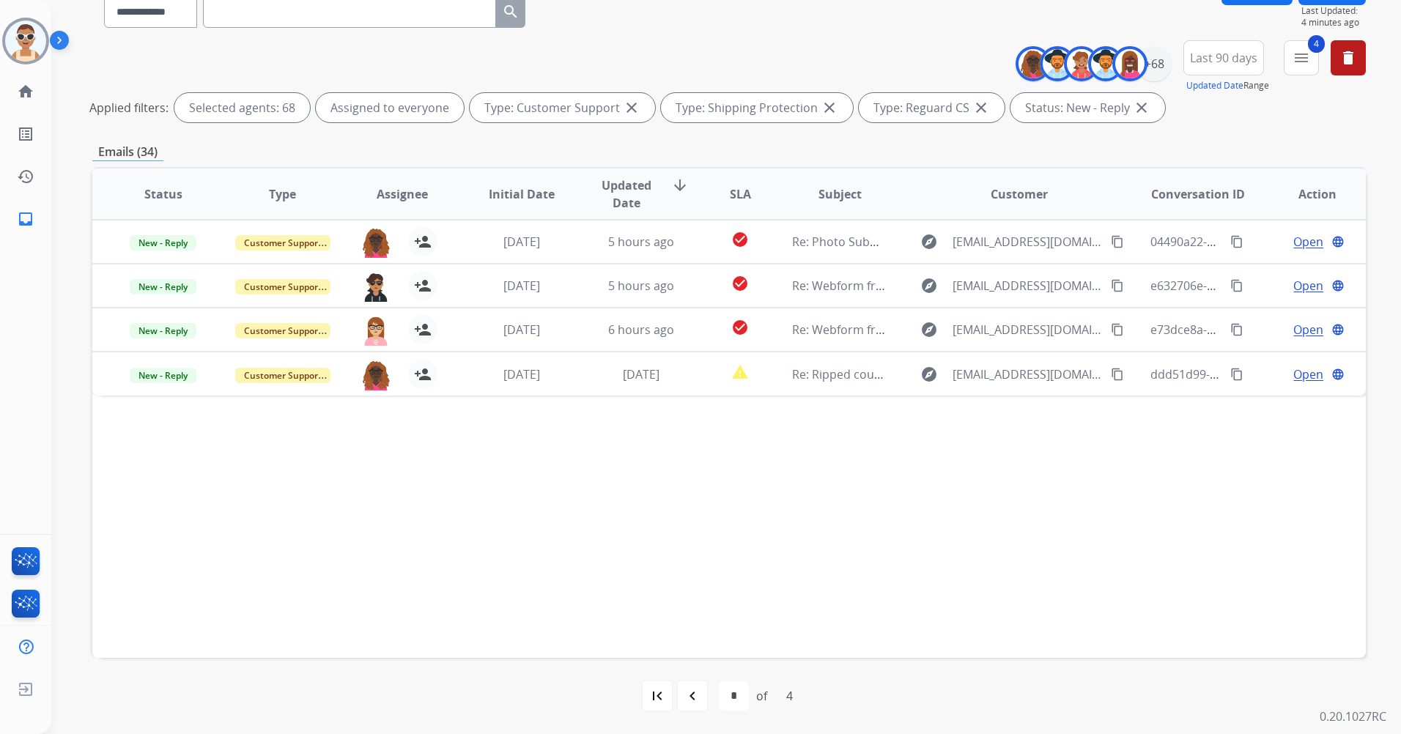
click at [666, 689] on div "first_page" at bounding box center [657, 696] width 32 height 32
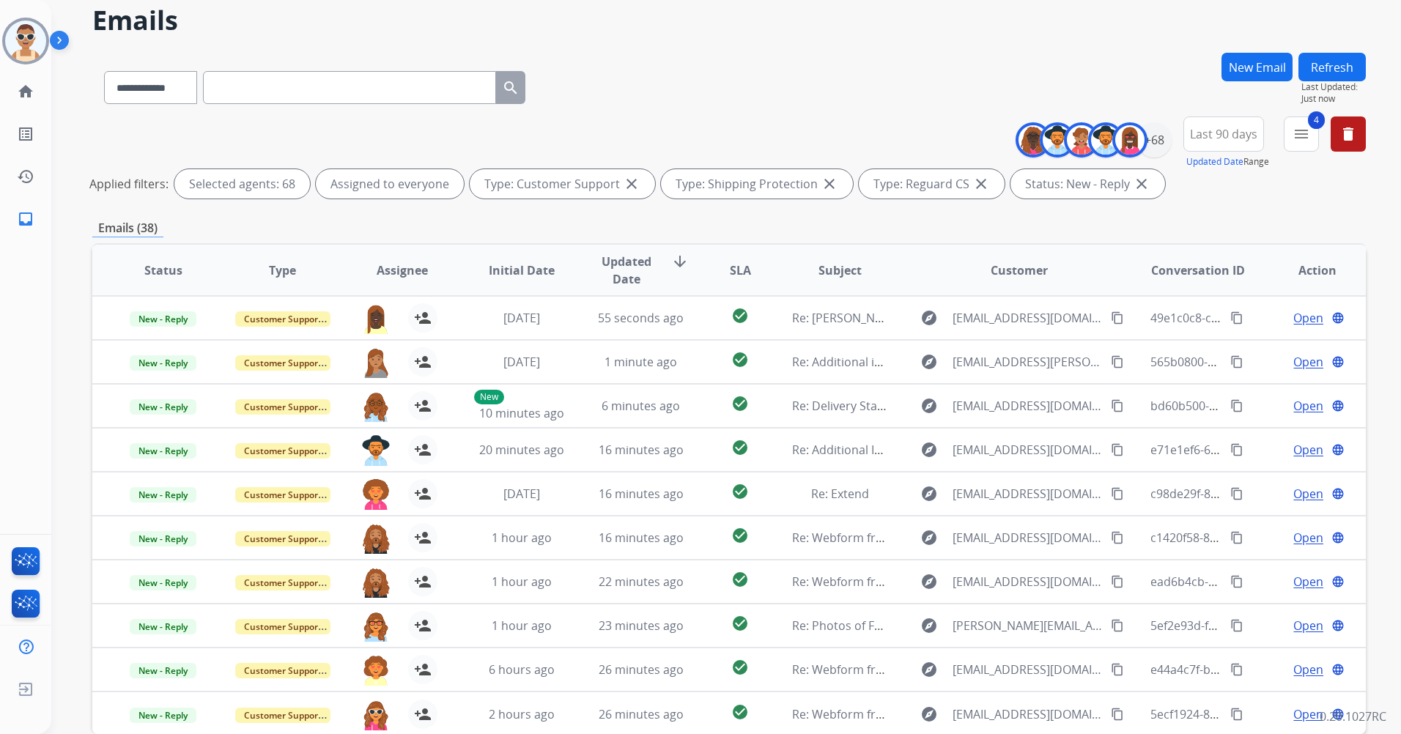
scroll to position [0, 0]
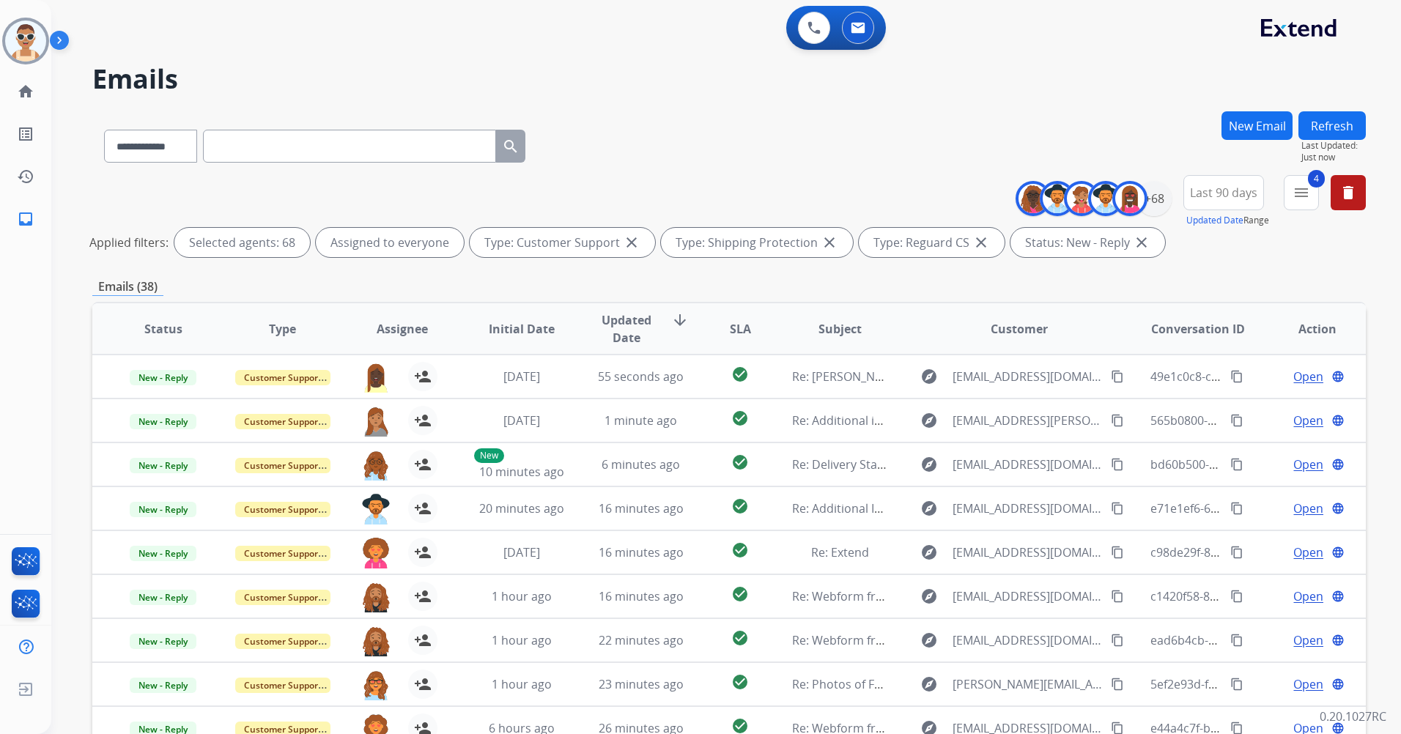
click at [1331, 122] on button "Refresh" at bounding box center [1331, 125] width 67 height 29
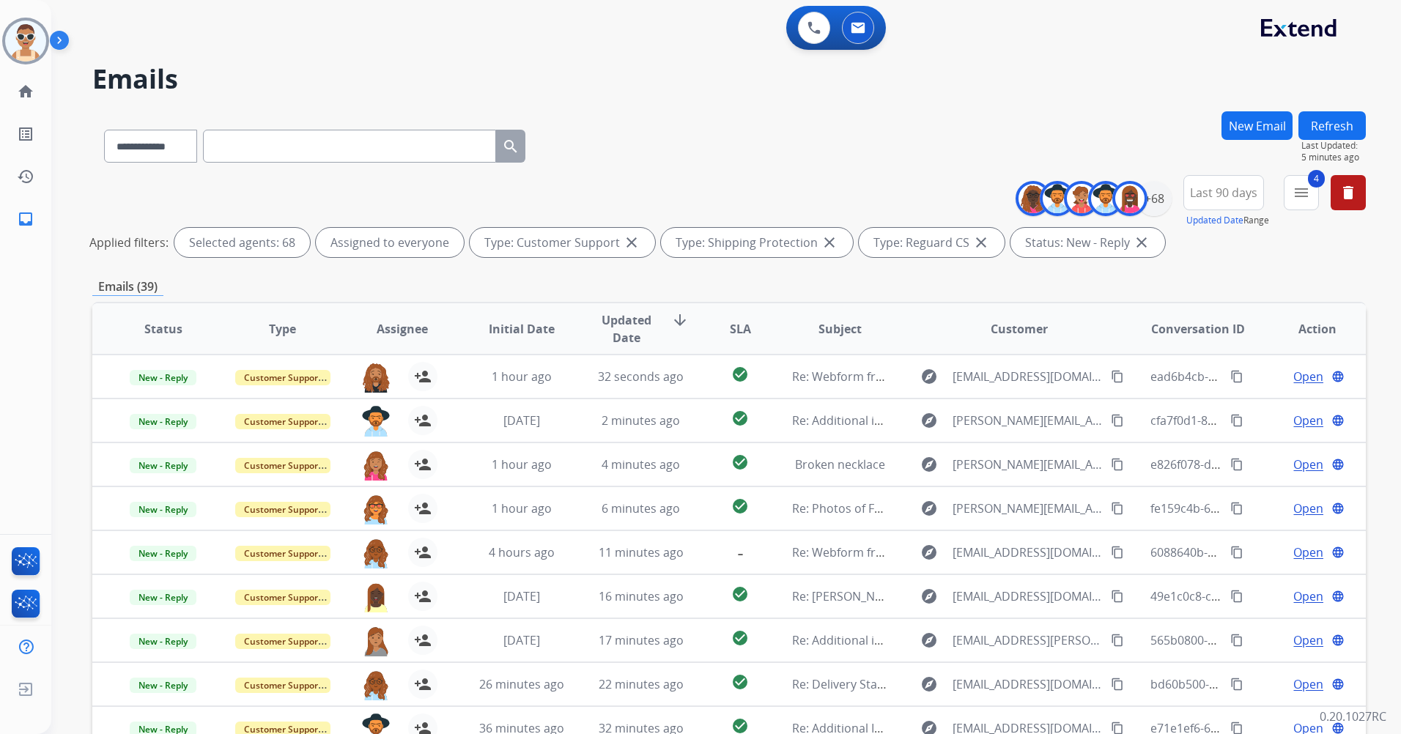
click at [1325, 114] on button "Refresh" at bounding box center [1331, 125] width 67 height 29
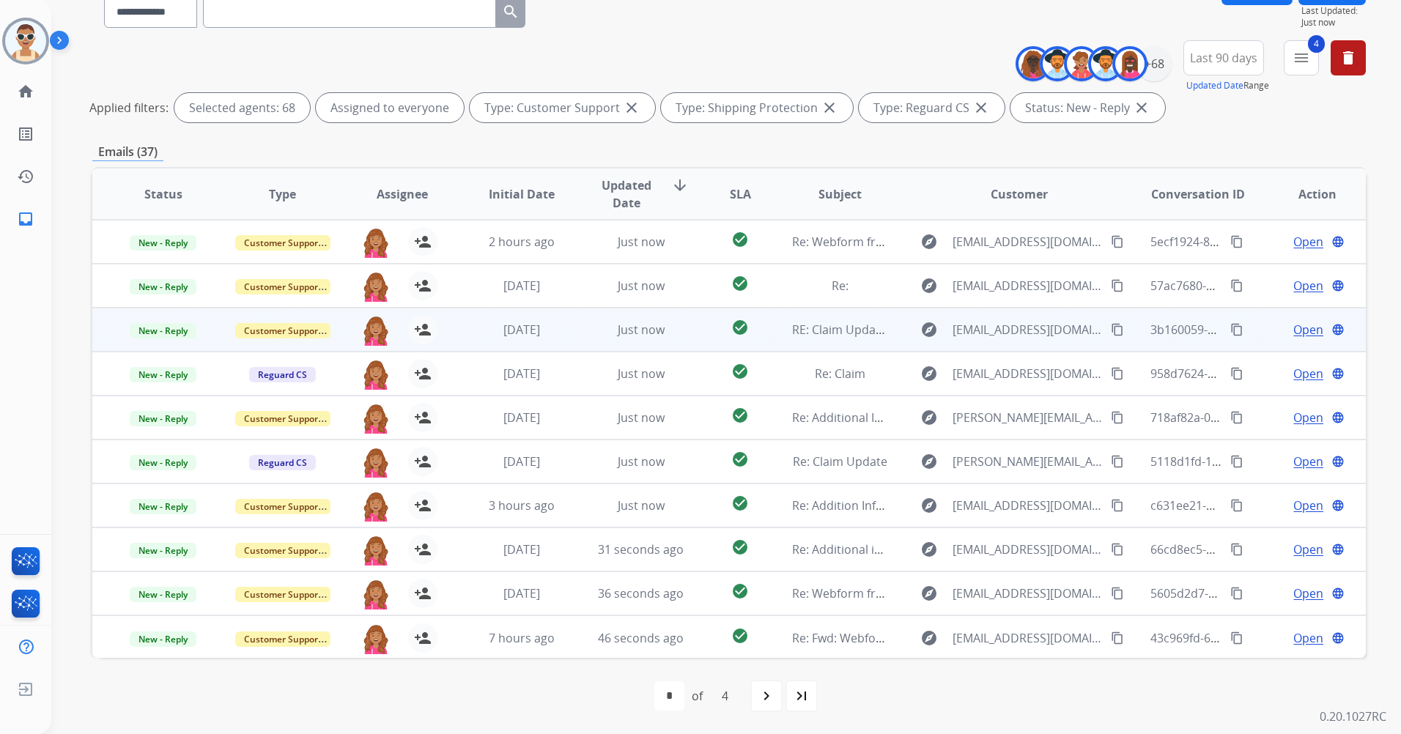
scroll to position [1, 0]
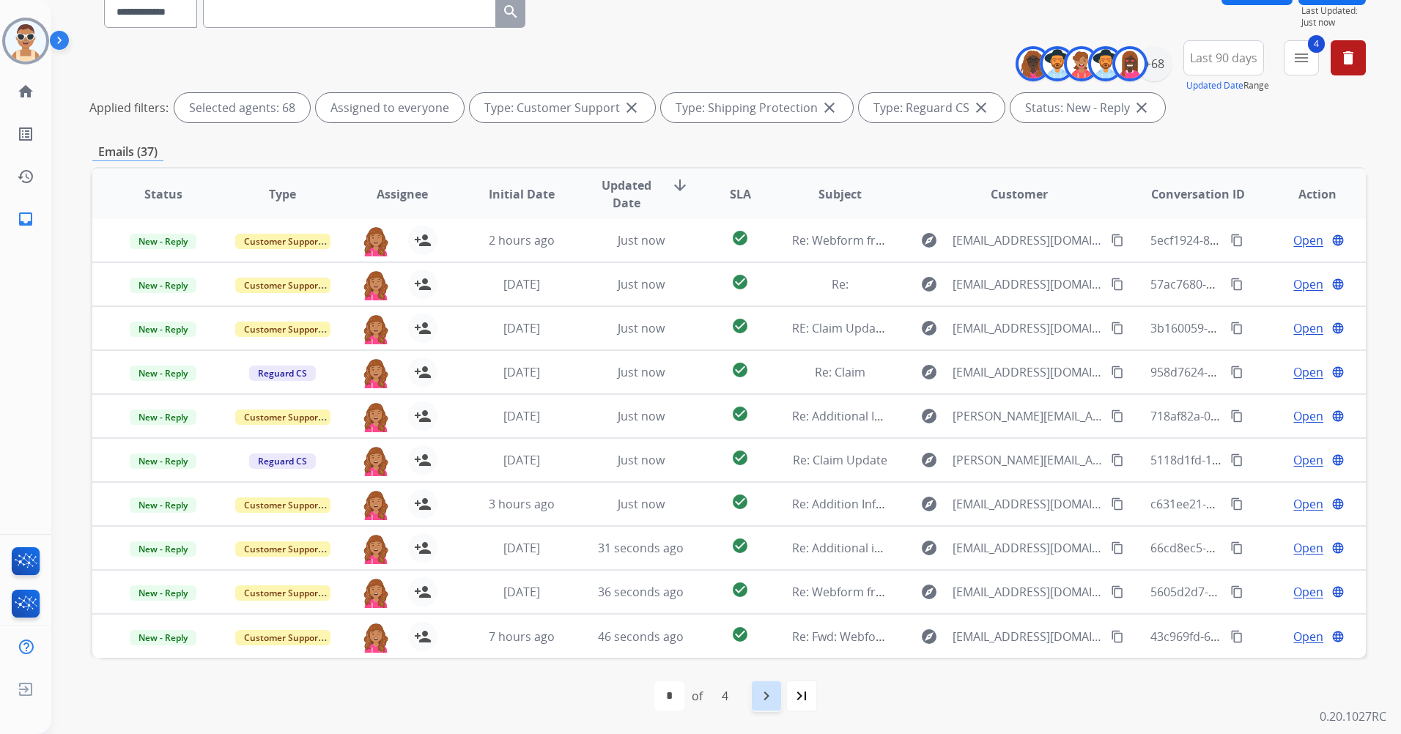
click at [769, 689] on mat-icon "navigate_next" at bounding box center [767, 696] width 18 height 18
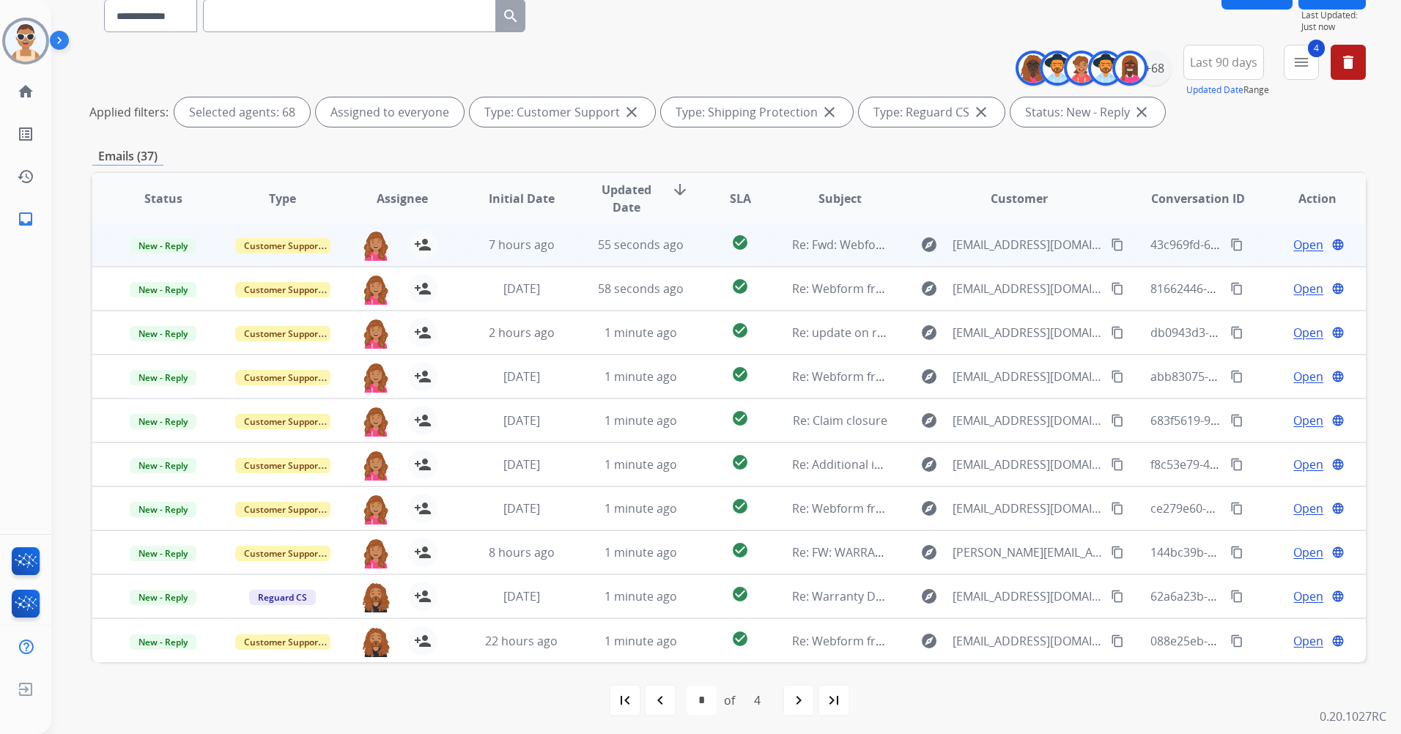
scroll to position [135, 0]
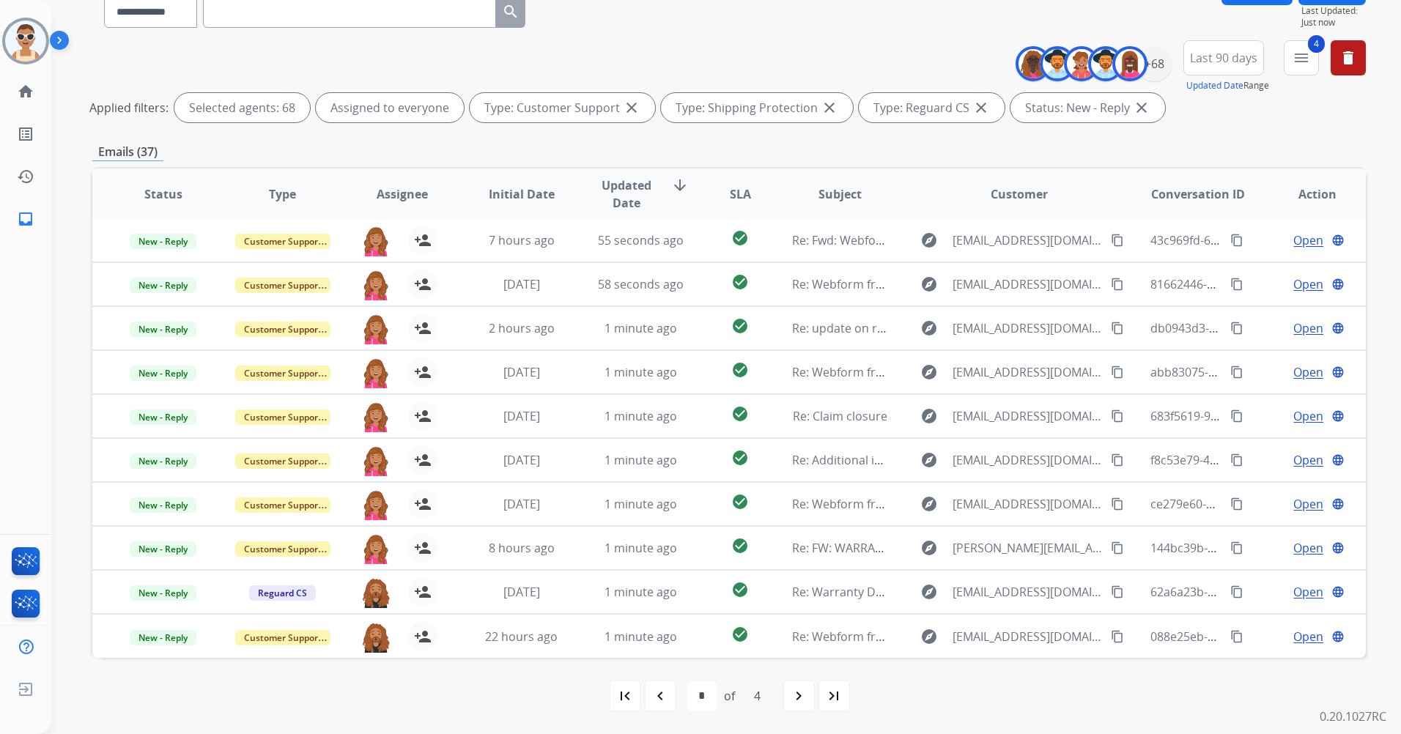
drag, startPoint x: 801, startPoint y: 689, endPoint x: 772, endPoint y: 650, distance: 48.2
click at [800, 689] on mat-icon "navigate_next" at bounding box center [799, 696] width 18 height 18
click at [802, 683] on div "navigate_next" at bounding box center [799, 696] width 32 height 32
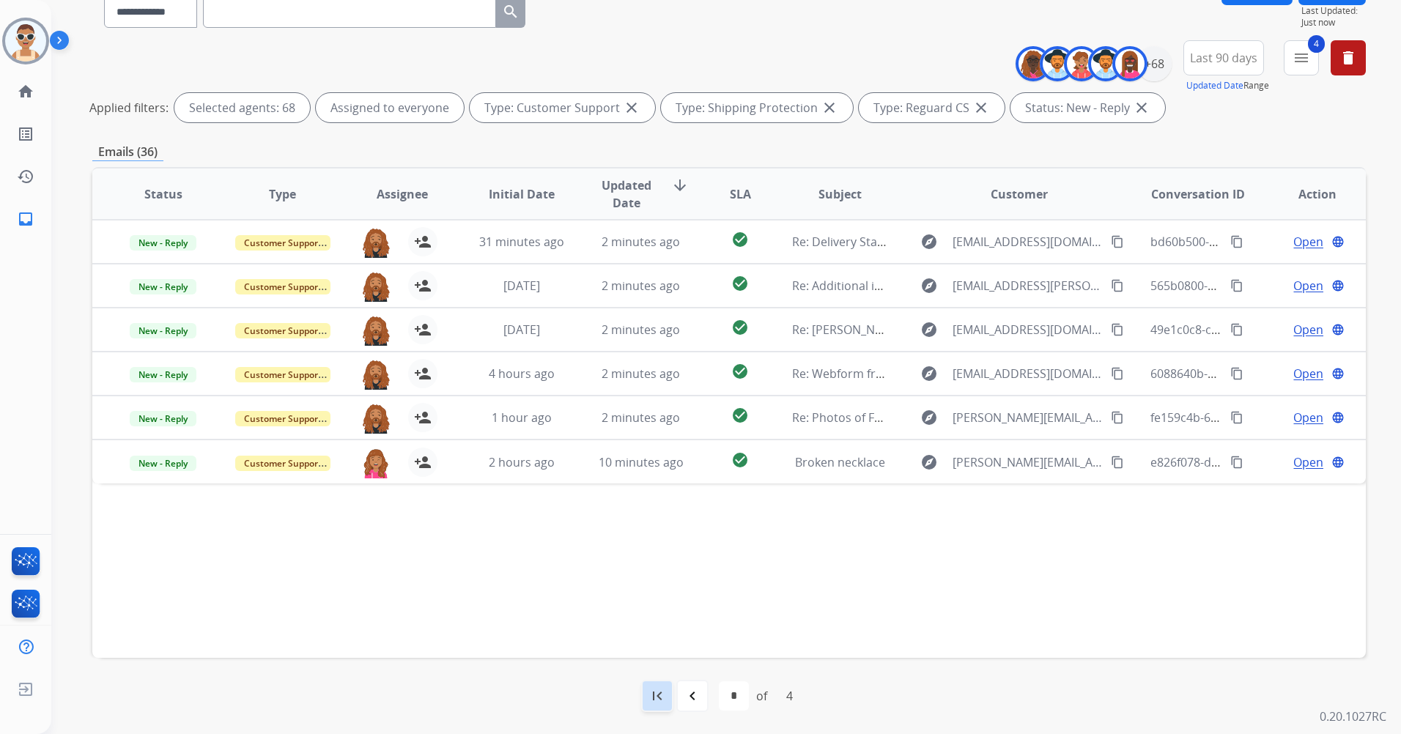
click at [653, 689] on mat-icon "first_page" at bounding box center [657, 696] width 18 height 18
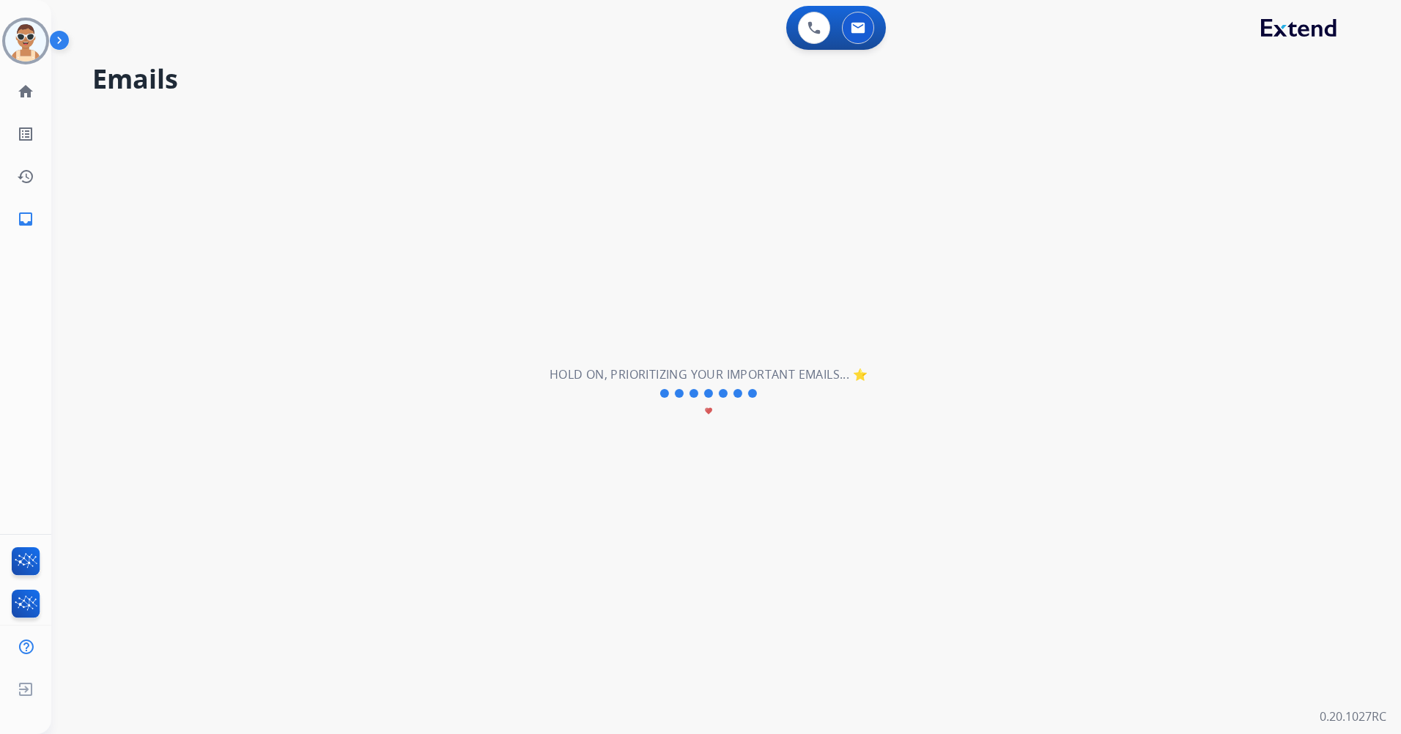
scroll to position [0, 0]
